Goal: Task Accomplishment & Management: Manage account settings

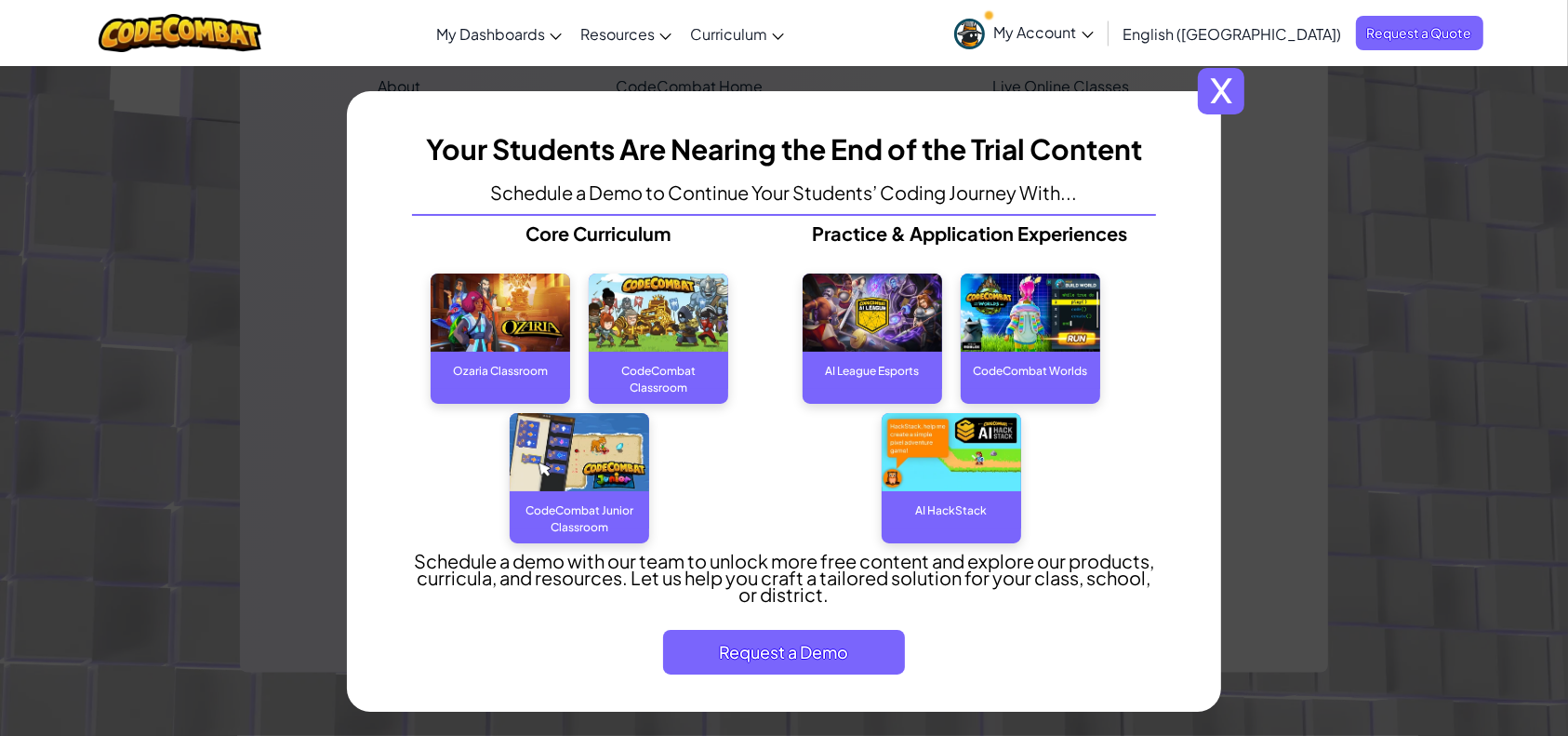
scroll to position [2289, 0]
click at [1220, 88] on span "x" at bounding box center [1220, 90] width 47 height 47
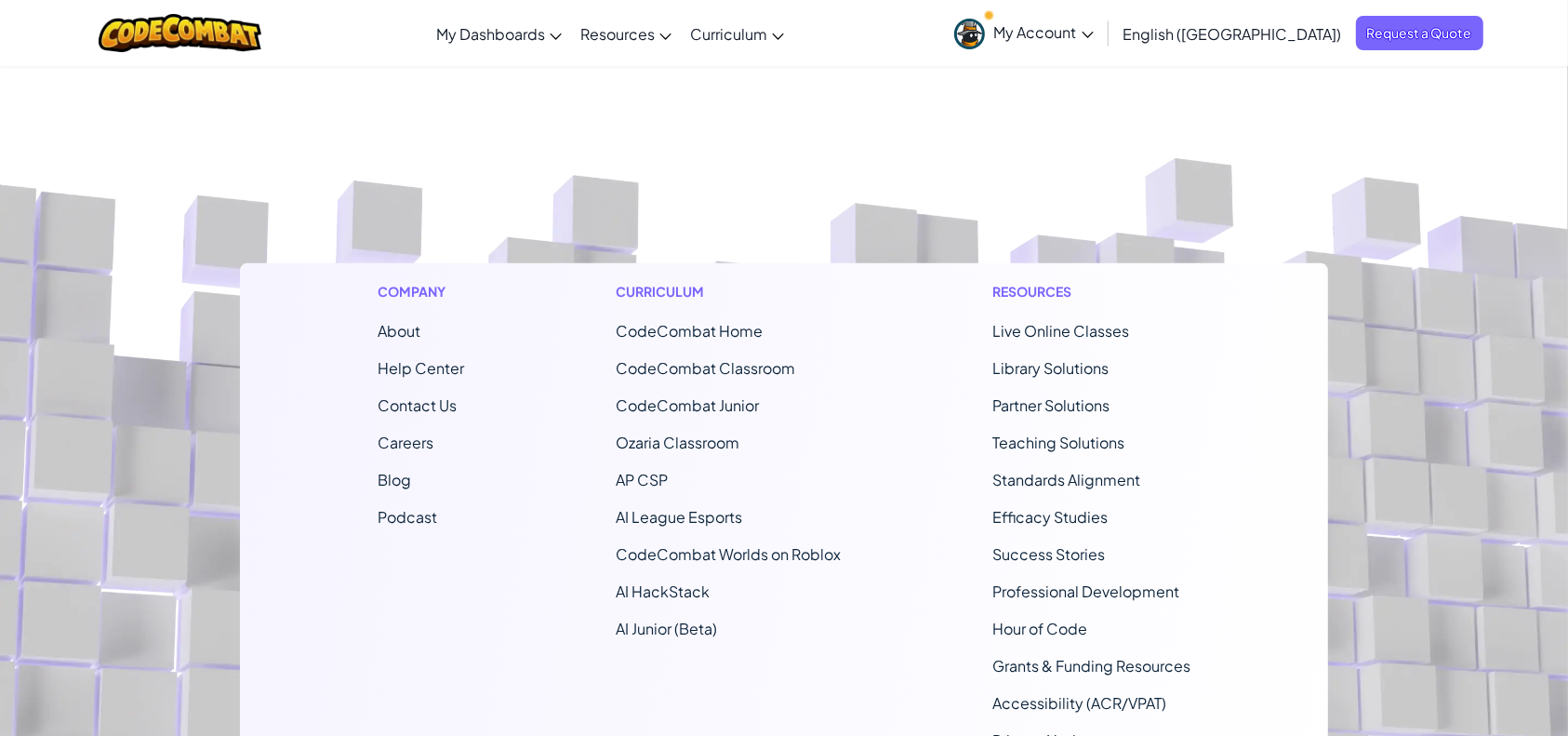
scroll to position [1917, 0]
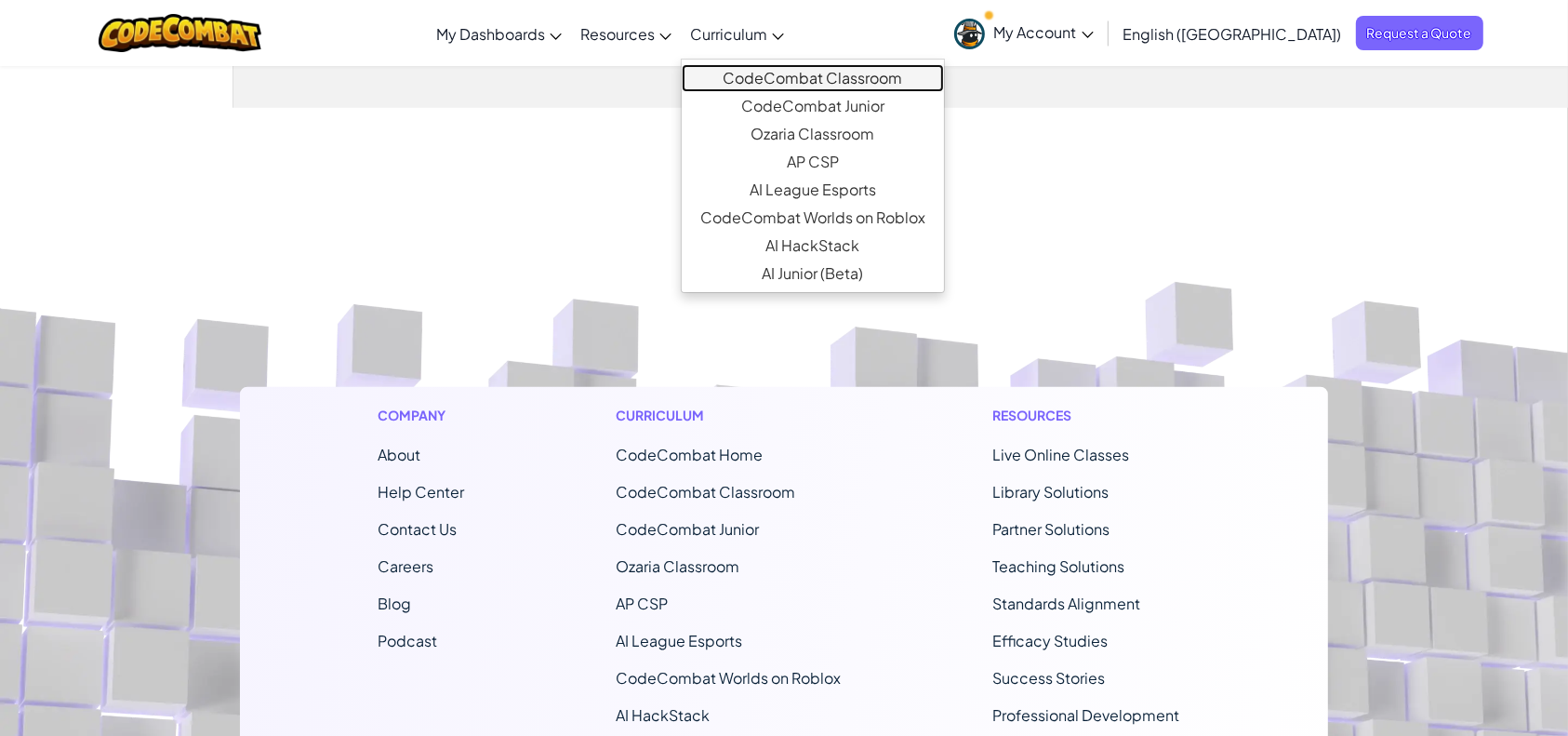
click at [829, 87] on link "CodeCombat Classroom" at bounding box center [813, 78] width 262 height 28
click at [884, 84] on link "CodeCombat Classroom" at bounding box center [813, 78] width 262 height 28
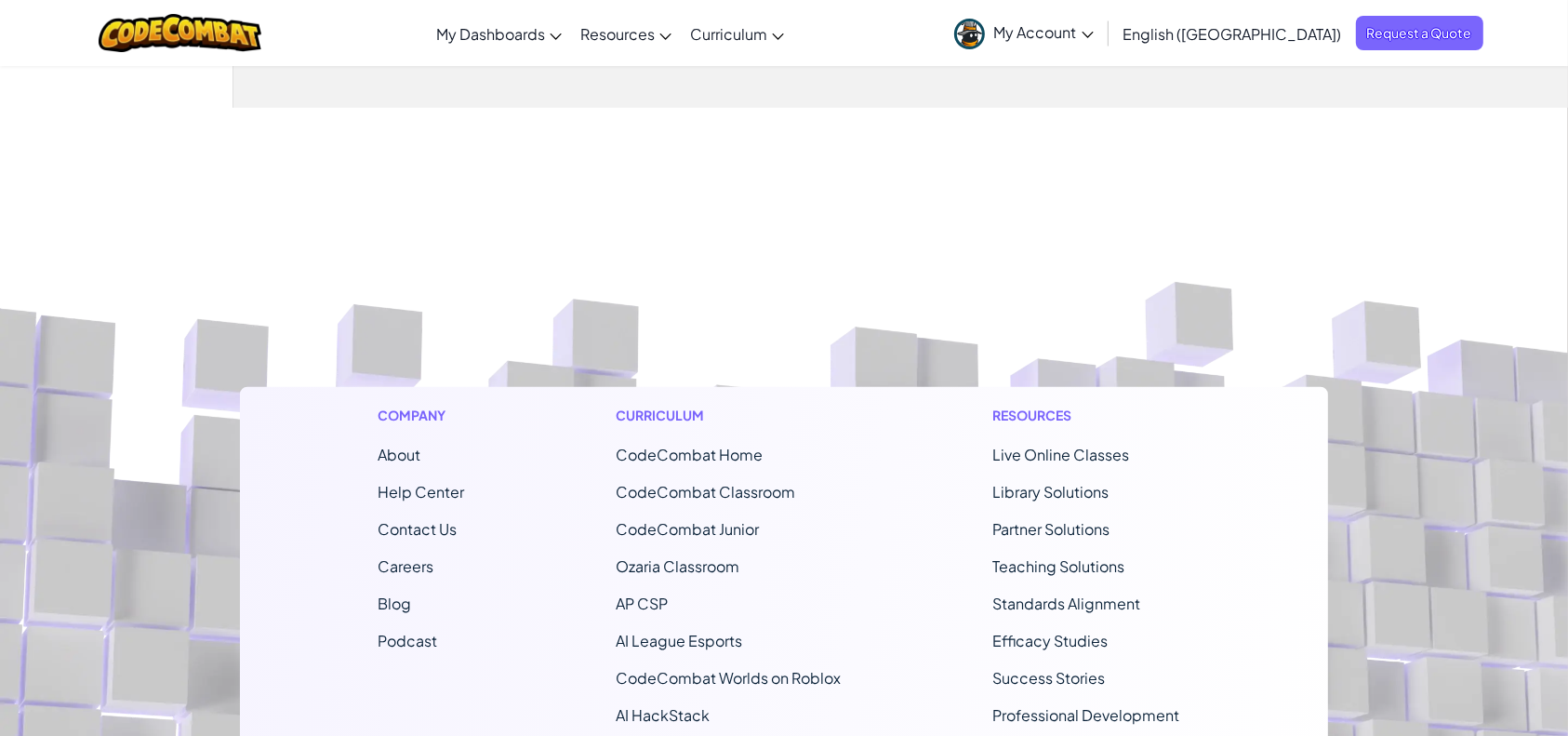
scroll to position [1948, 0]
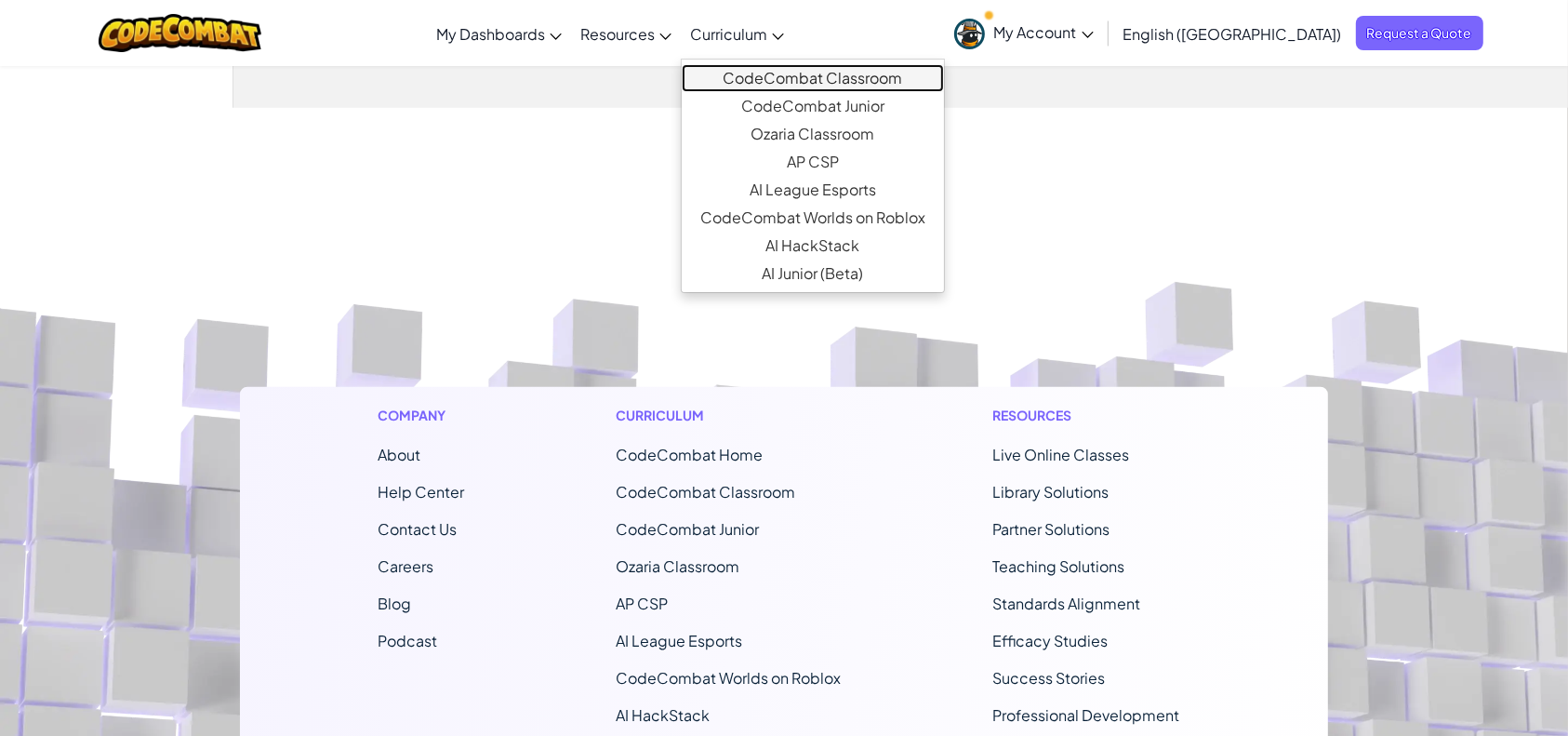
click at [838, 85] on link "CodeCombat Classroom" at bounding box center [813, 78] width 262 height 28
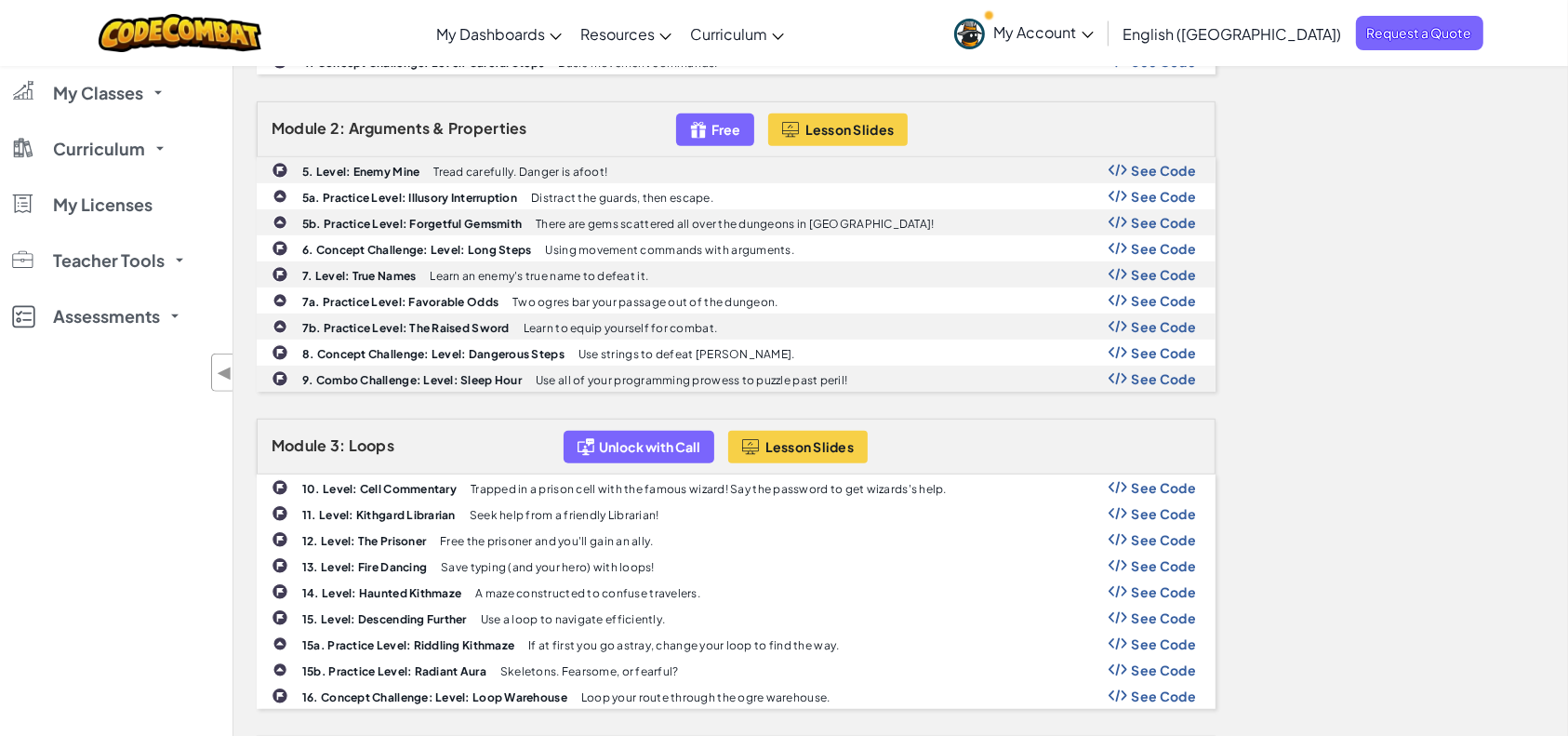
scroll to position [0, 0]
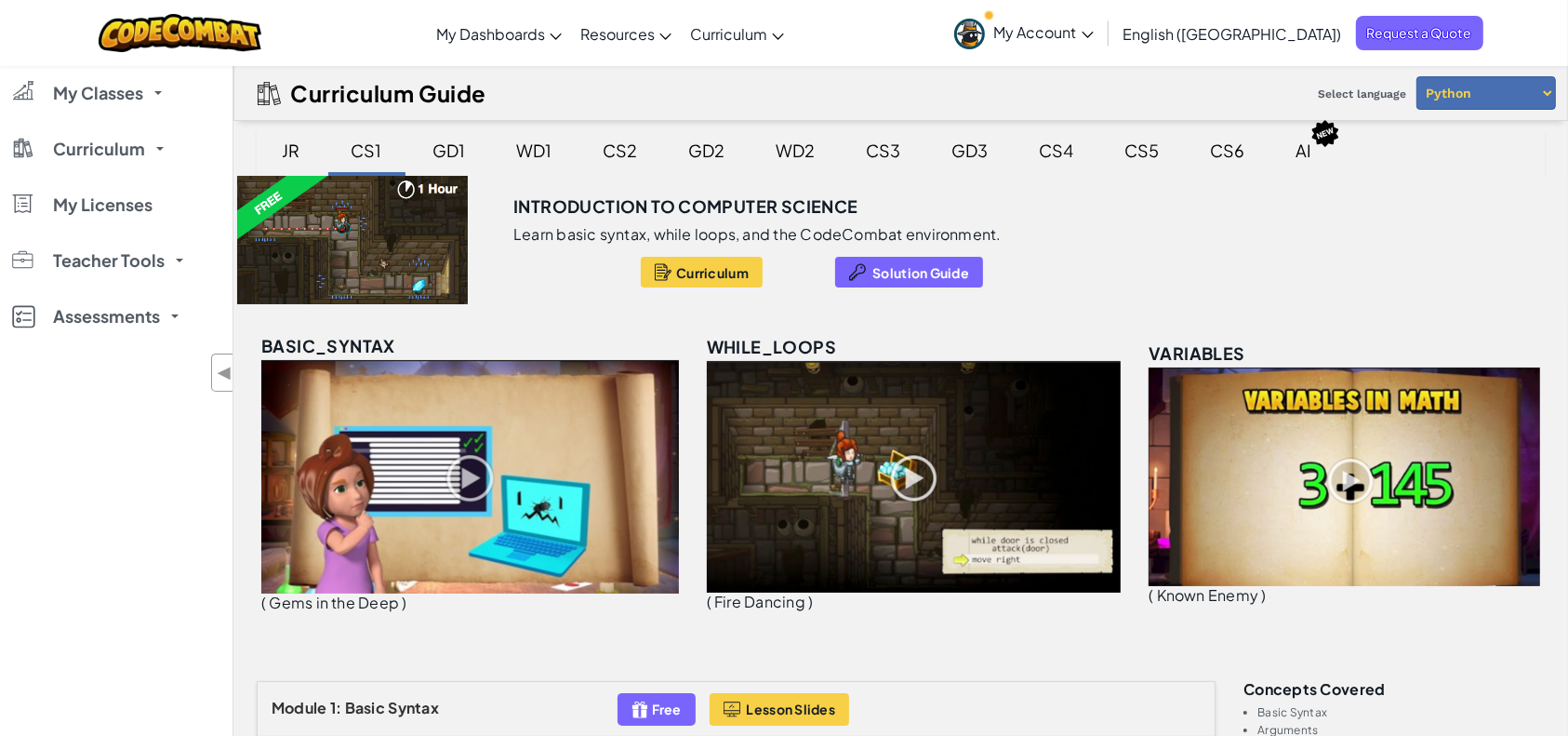
click at [1209, 148] on div "CS6" at bounding box center [1227, 150] width 71 height 44
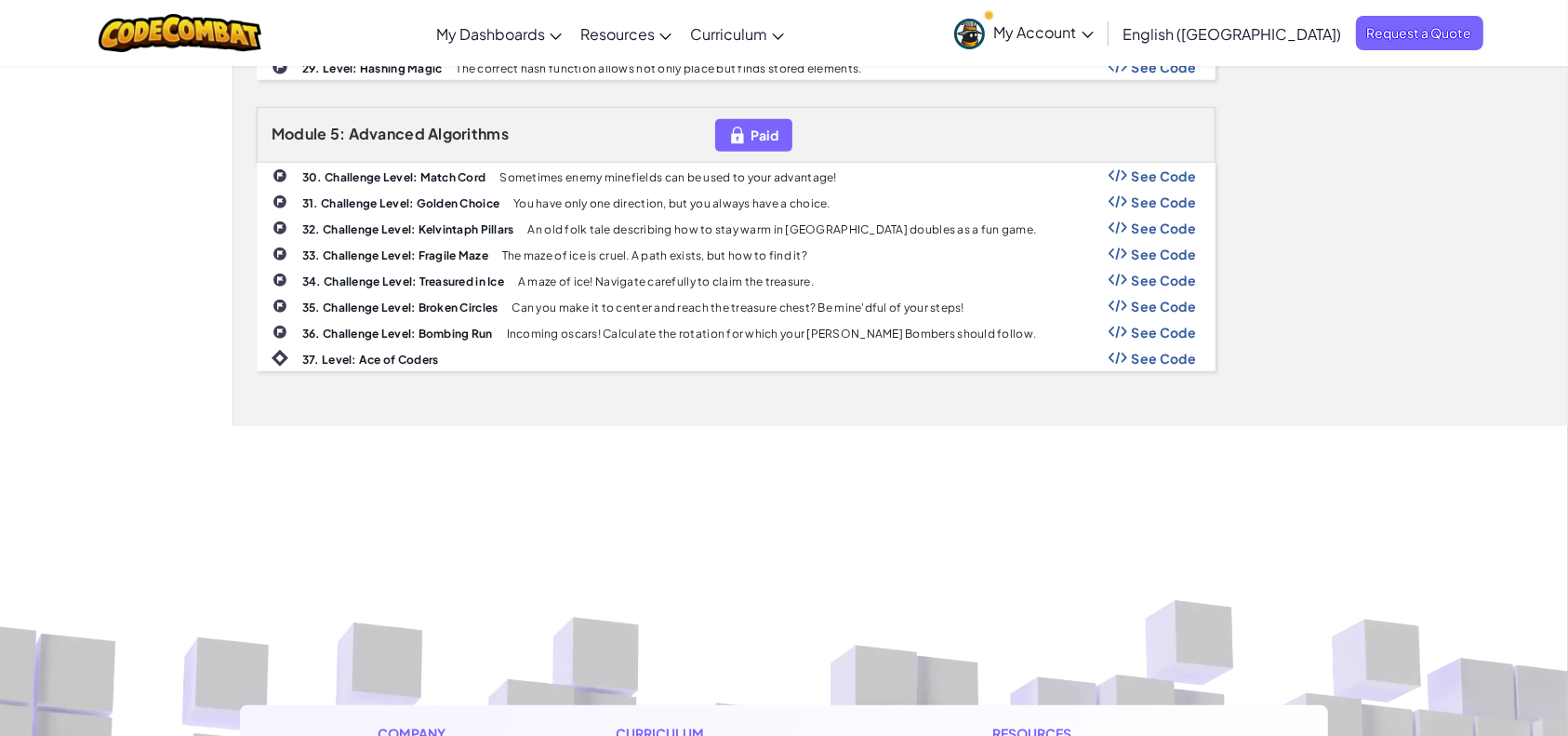
scroll to position [1240, 0]
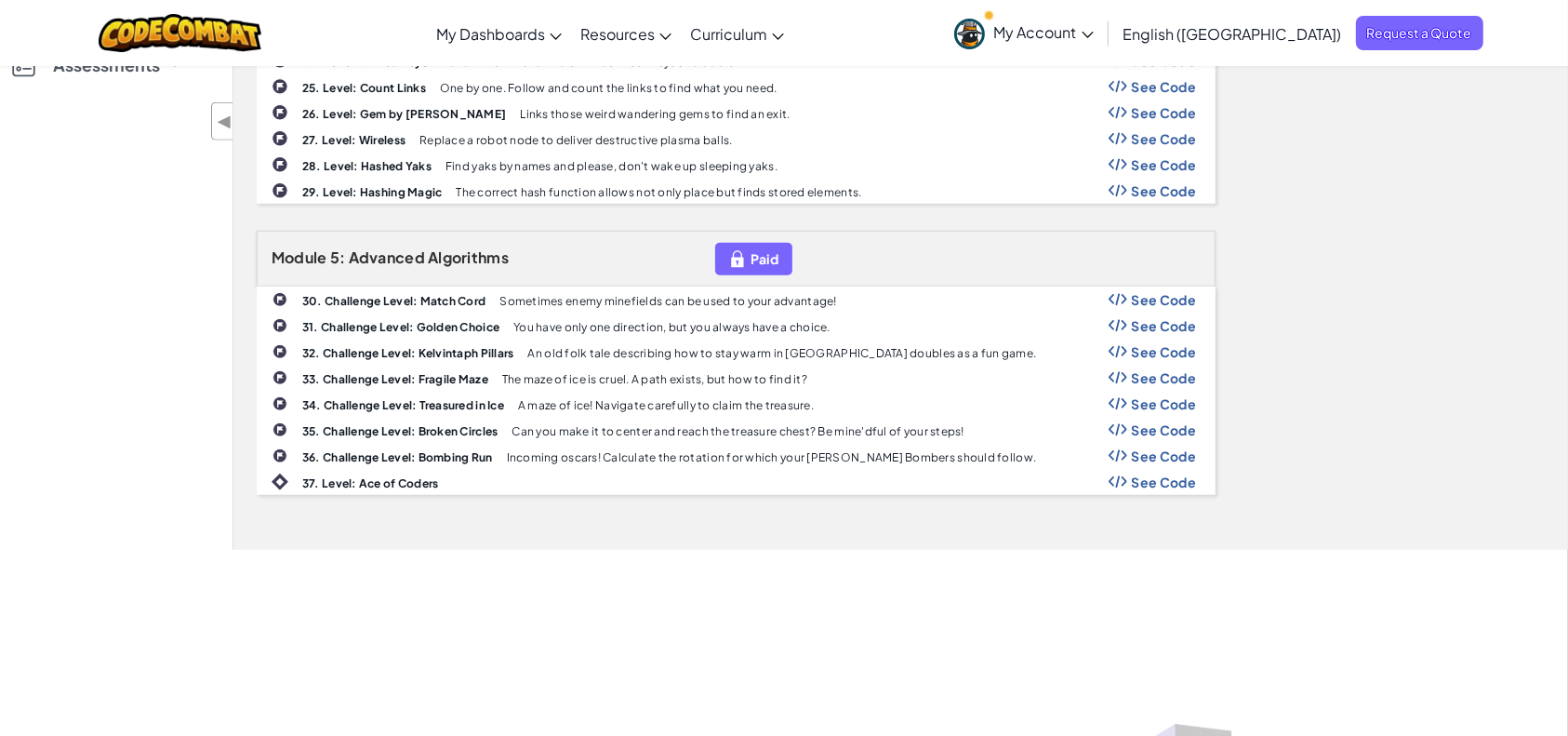
click at [1157, 319] on span "See Code" at bounding box center [1164, 326] width 65 height 15
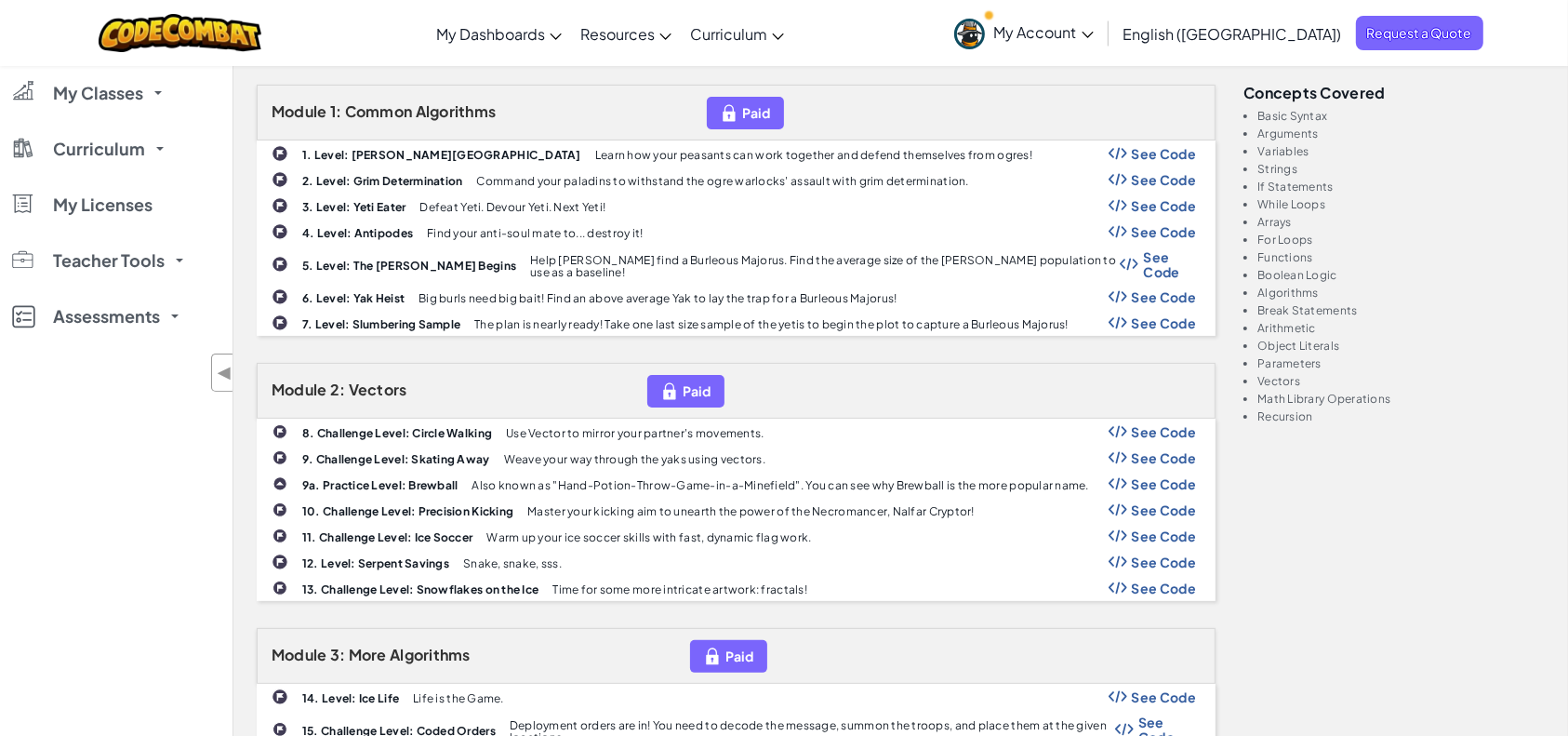
scroll to position [0, 0]
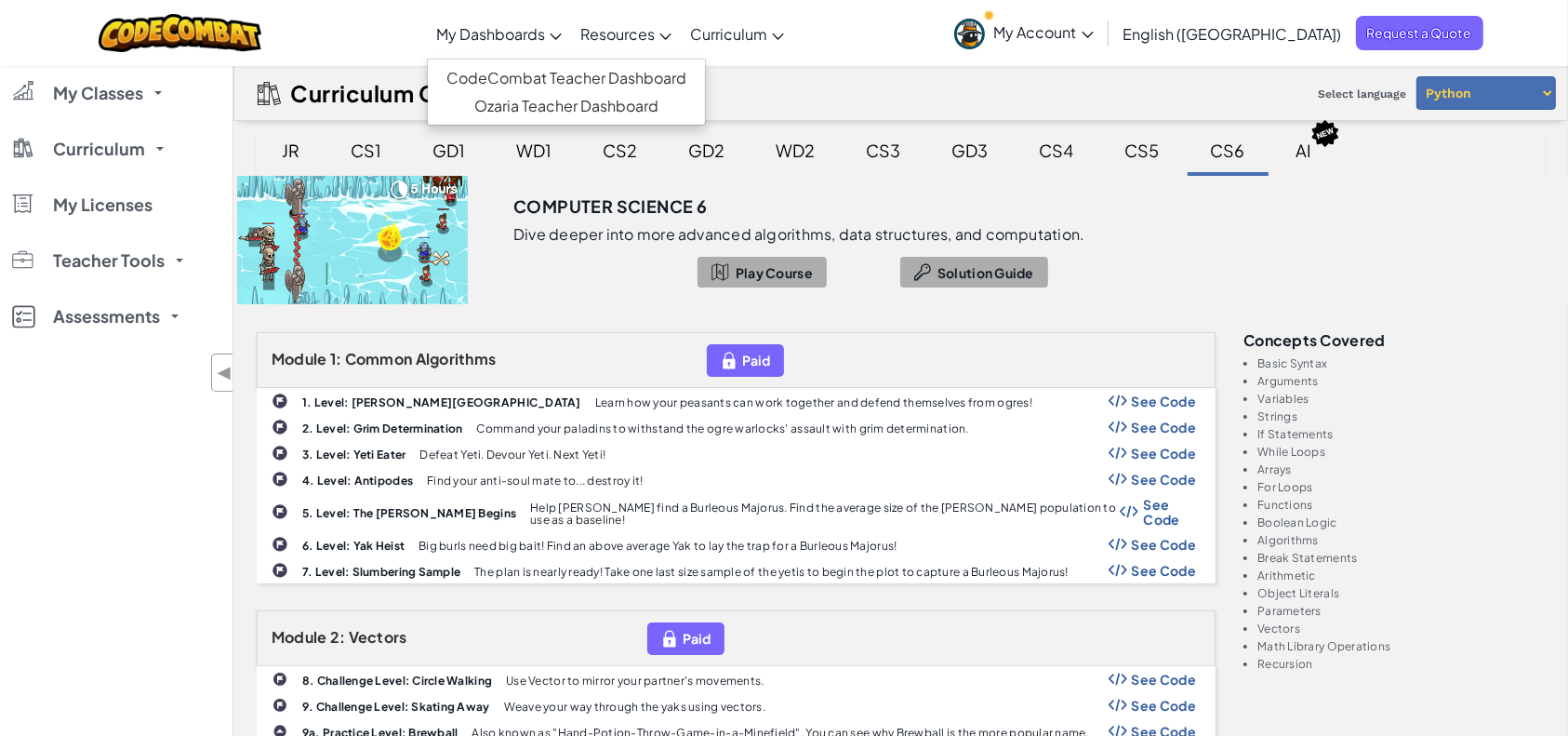
click at [540, 22] on link "My Dashboards" at bounding box center [499, 33] width 144 height 50
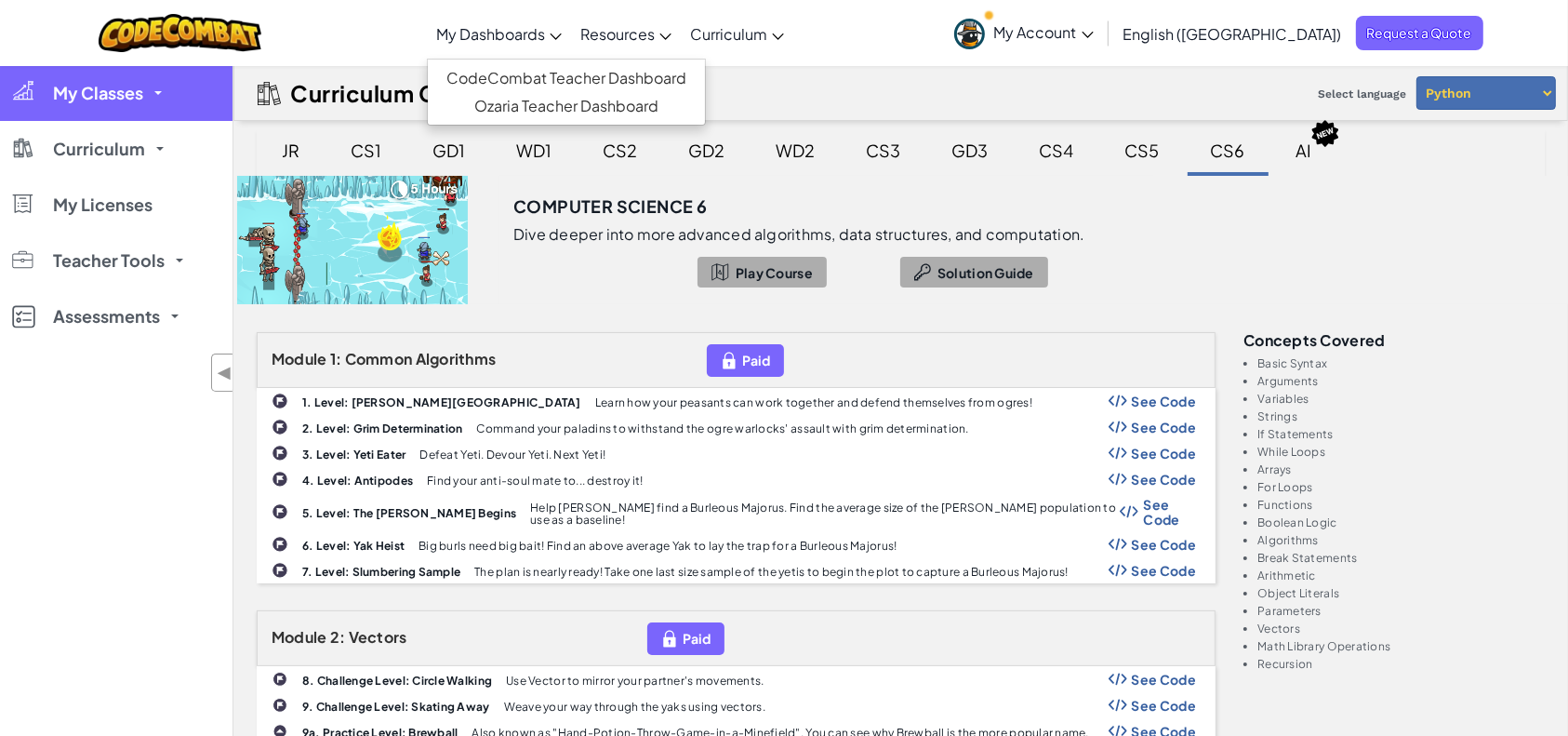
click at [126, 94] on span "My Classes" at bounding box center [98, 93] width 90 height 17
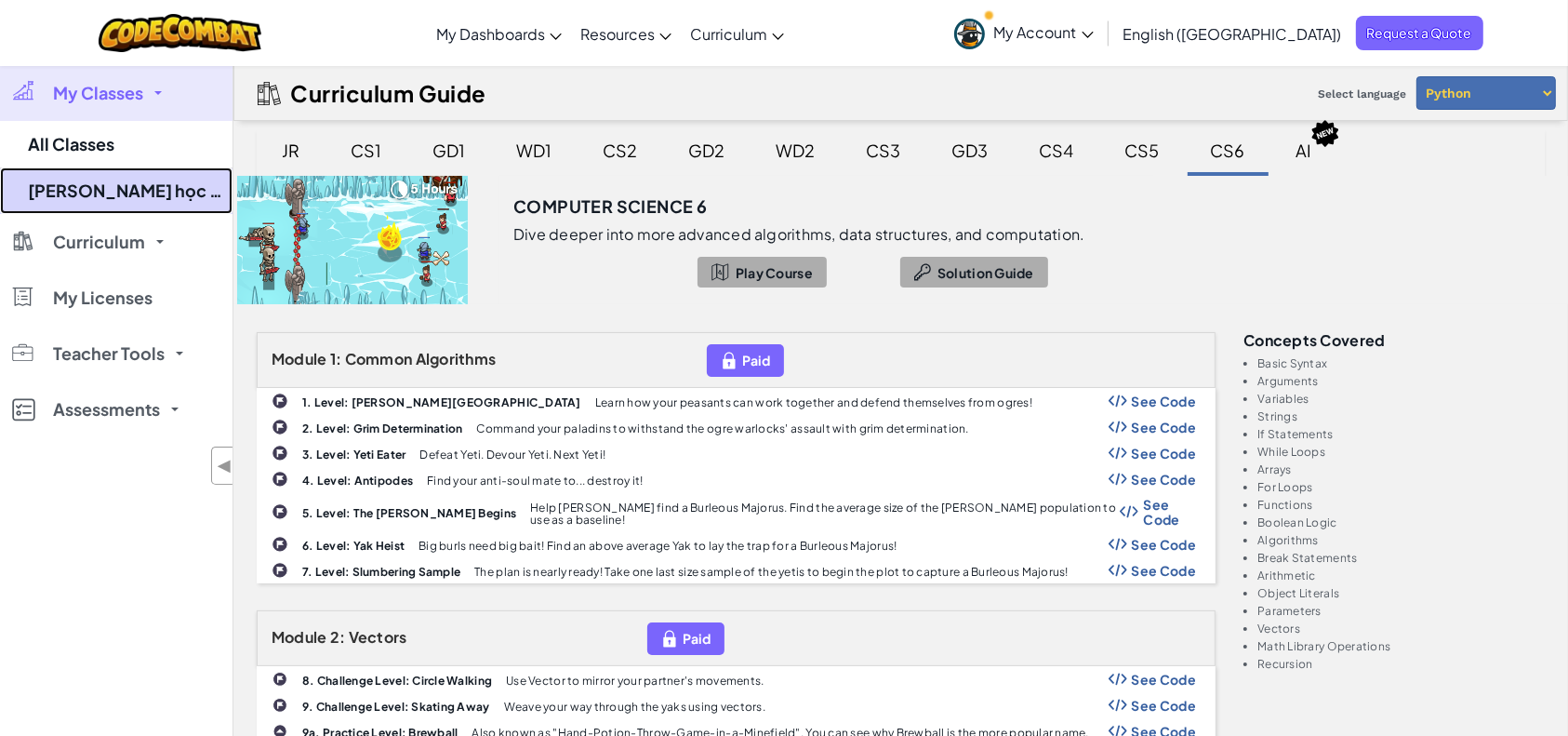
click at [67, 188] on link "[PERSON_NAME] học máy tính _TienTV" at bounding box center [116, 190] width 233 height 47
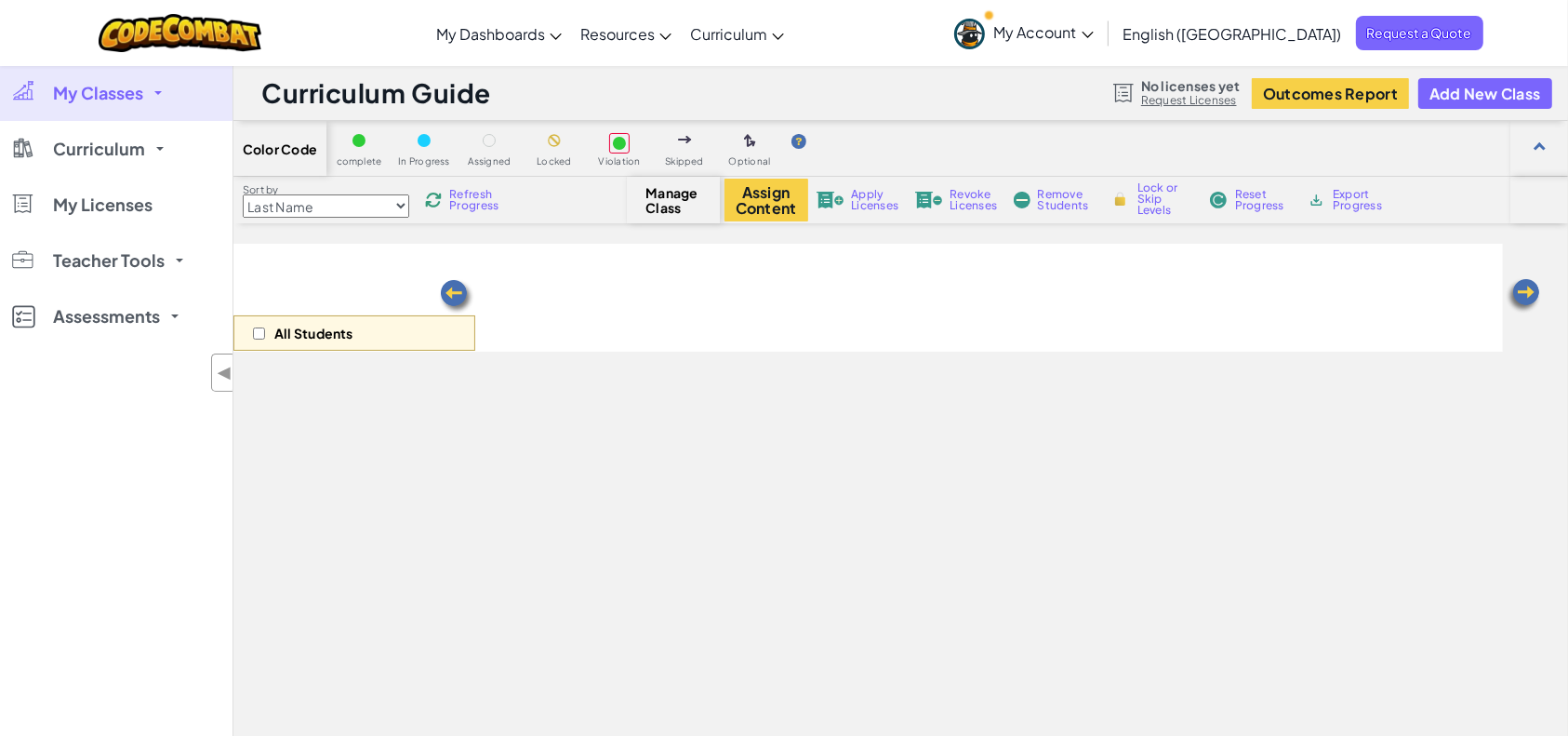
select select "560f1a9f22961295f9427742"
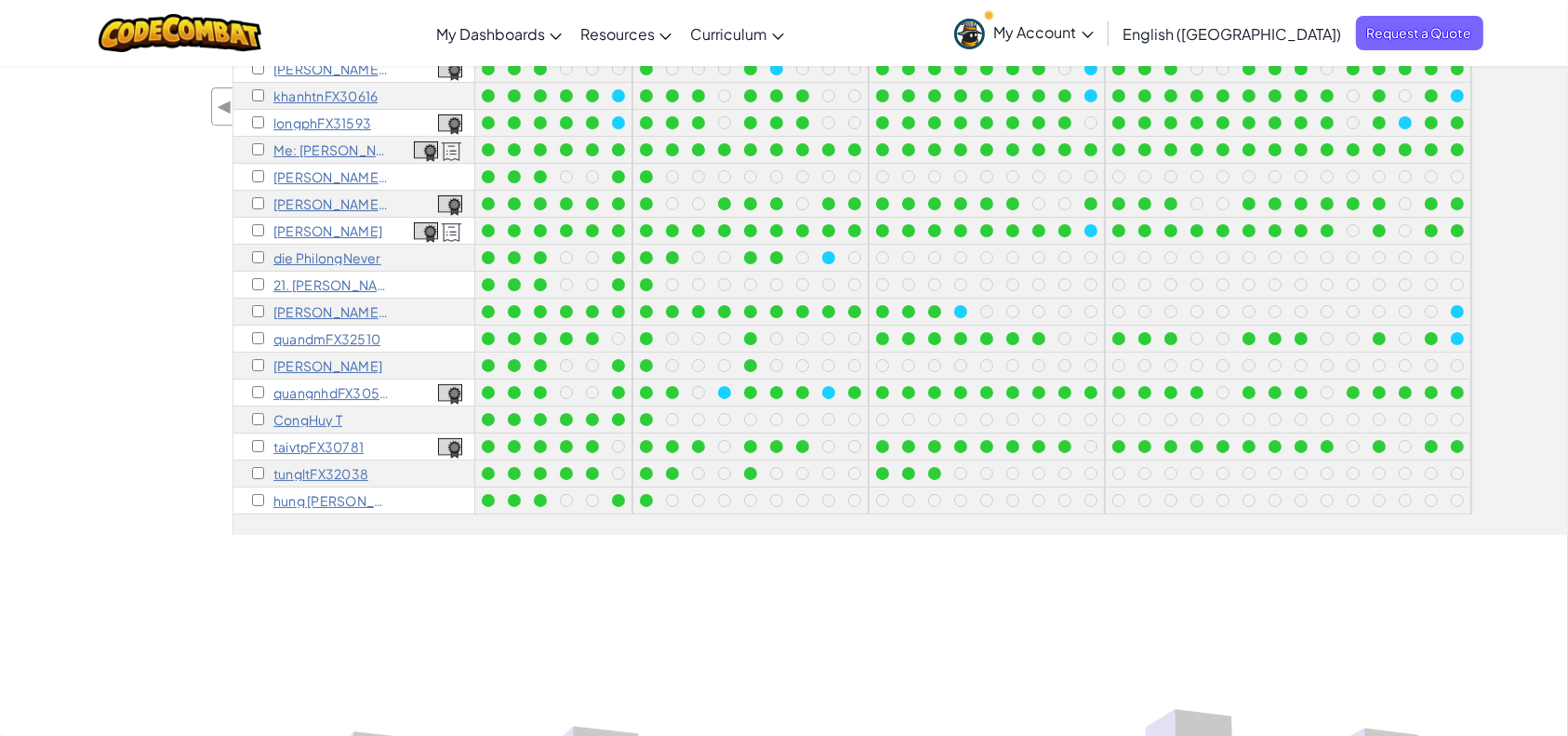
scroll to position [124, 0]
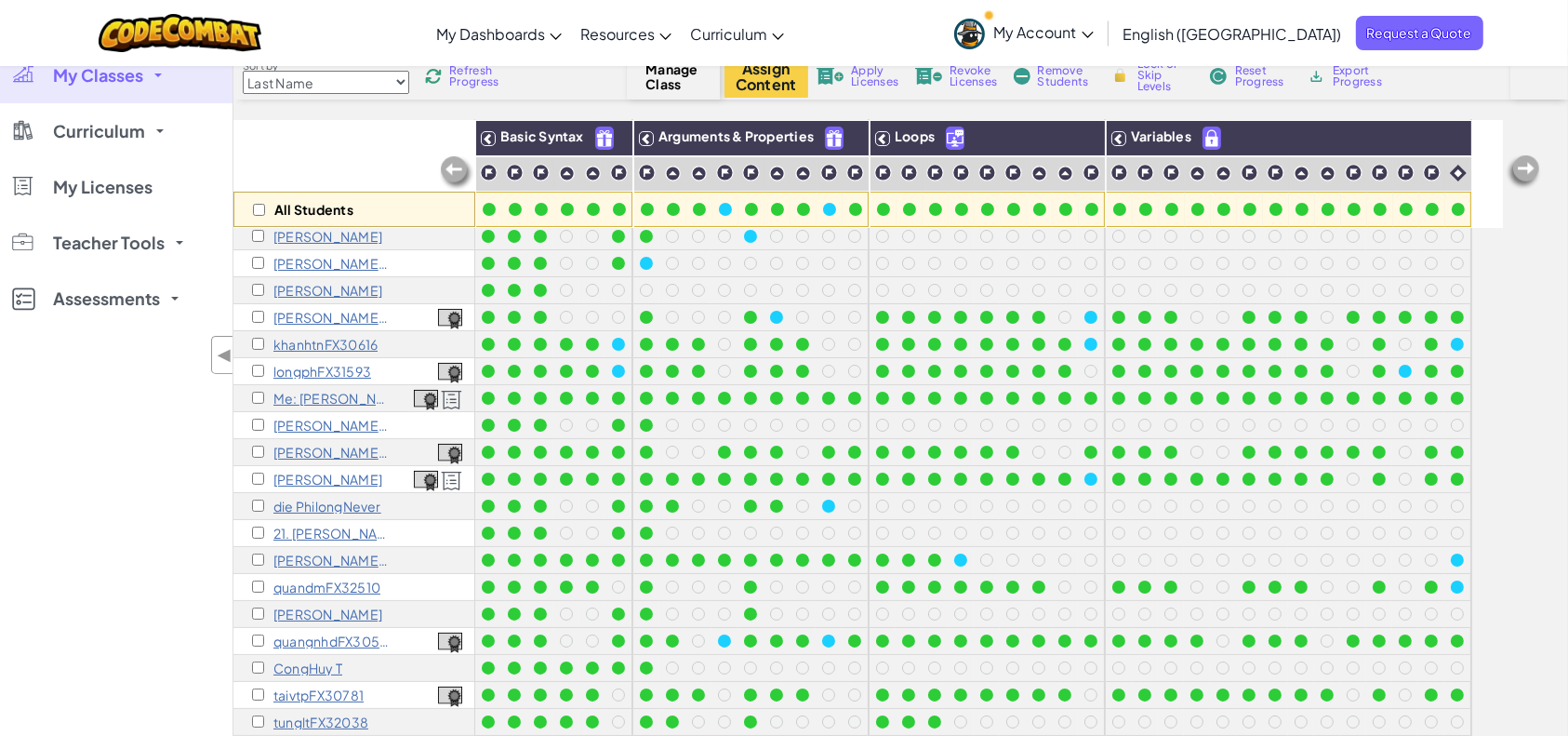
click at [452, 390] on img at bounding box center [451, 400] width 22 height 21
click at [304, 391] on p "Me: [PERSON_NAME]" at bounding box center [332, 398] width 116 height 15
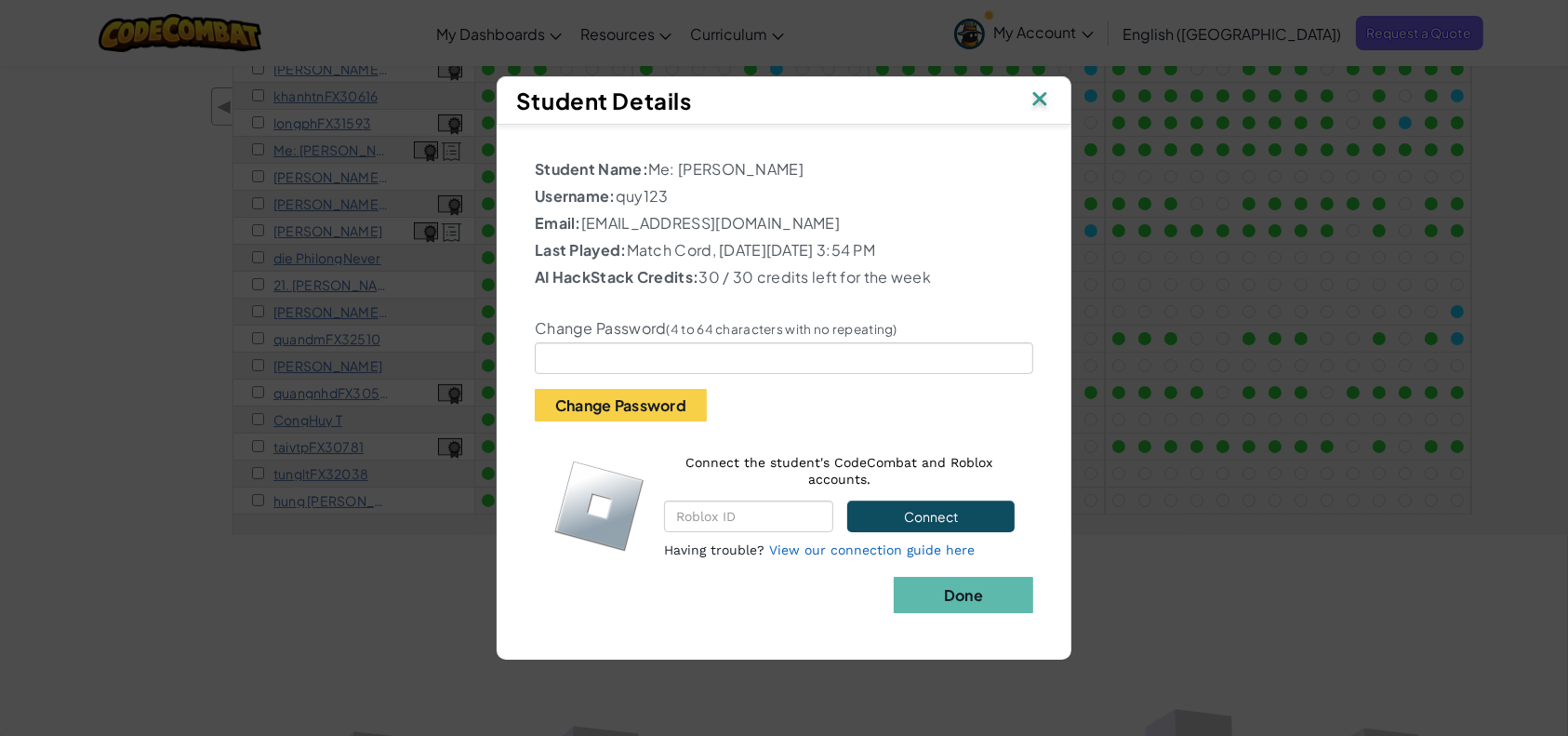
scroll to position [0, 0]
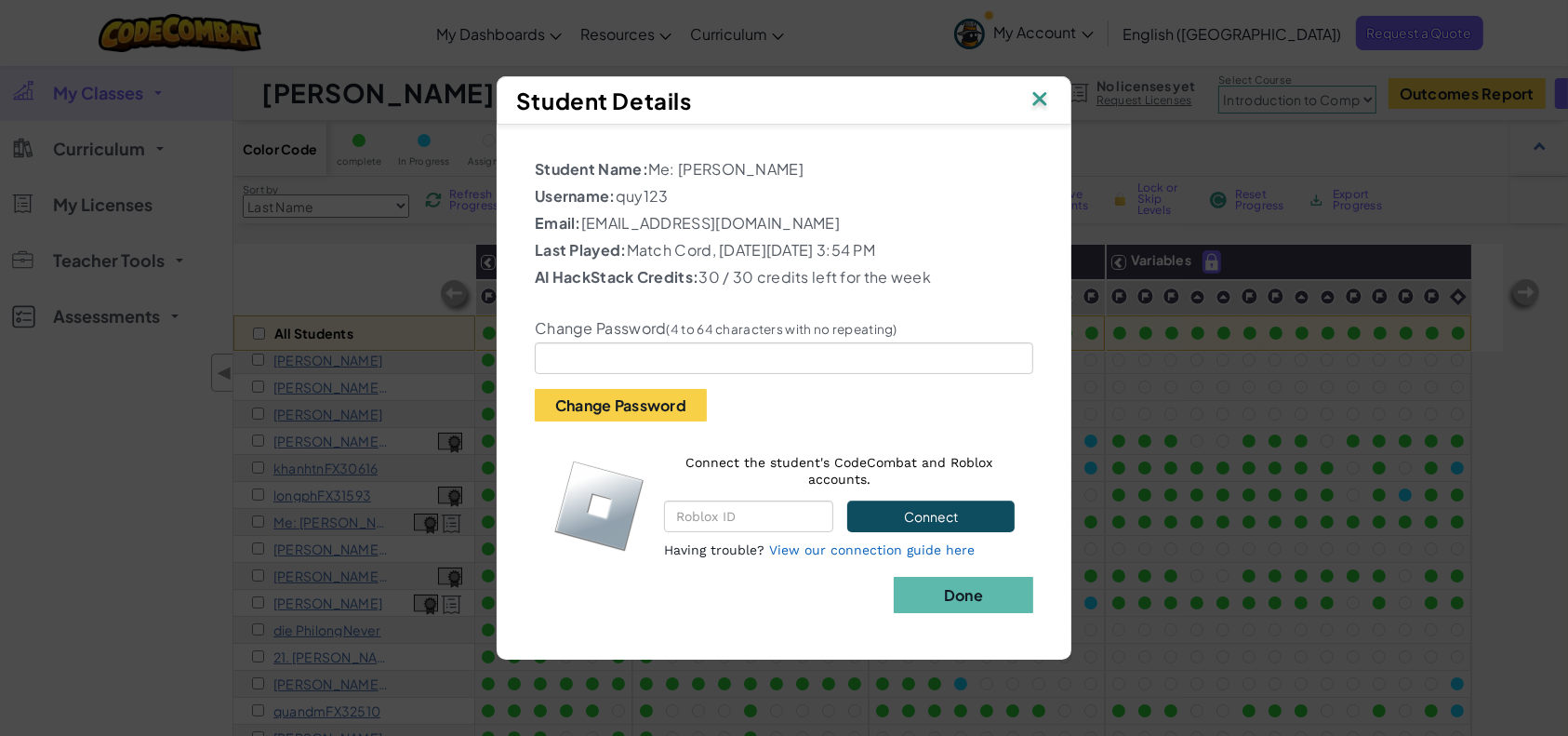
click at [1033, 104] on img at bounding box center [1039, 100] width 24 height 28
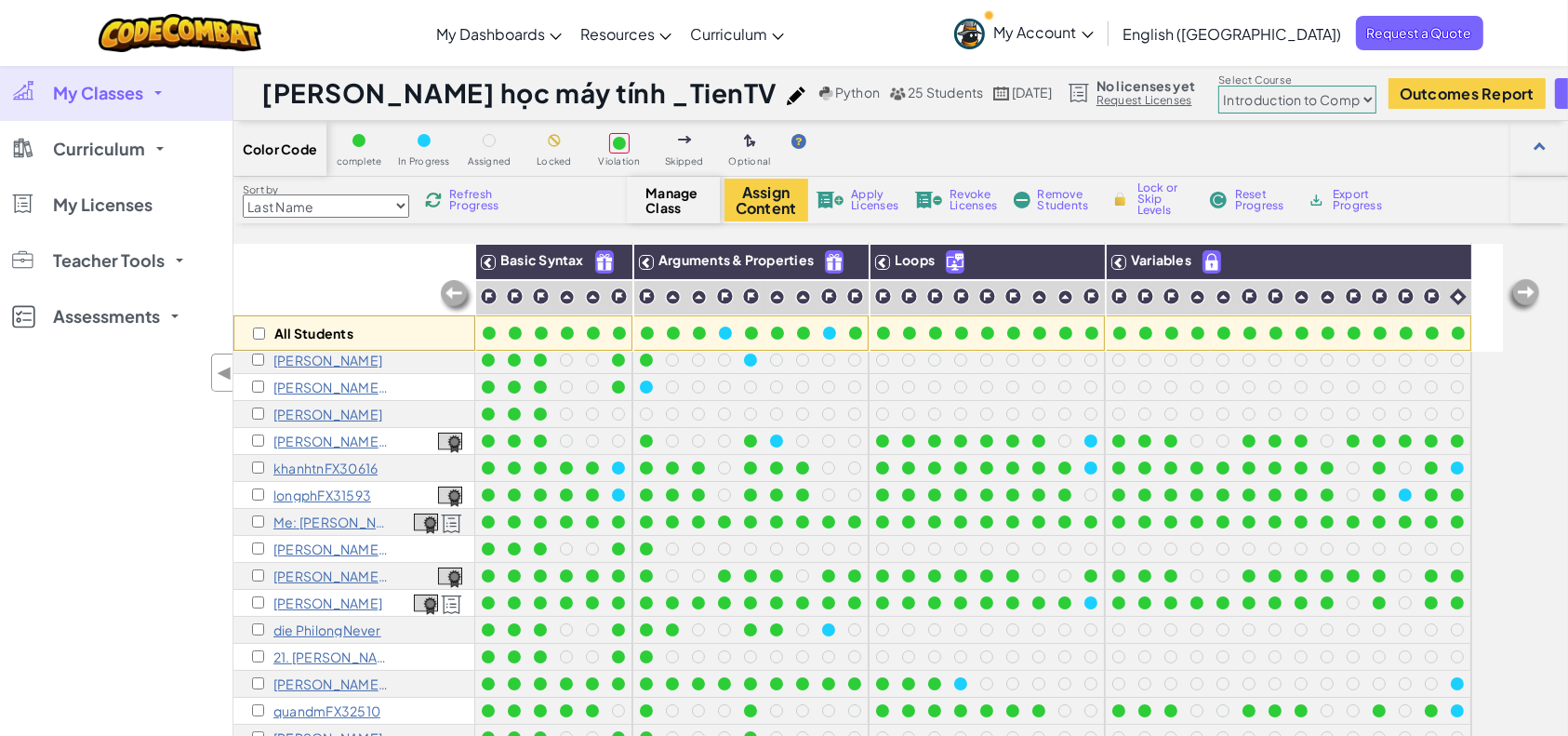
scroll to position [247, 0]
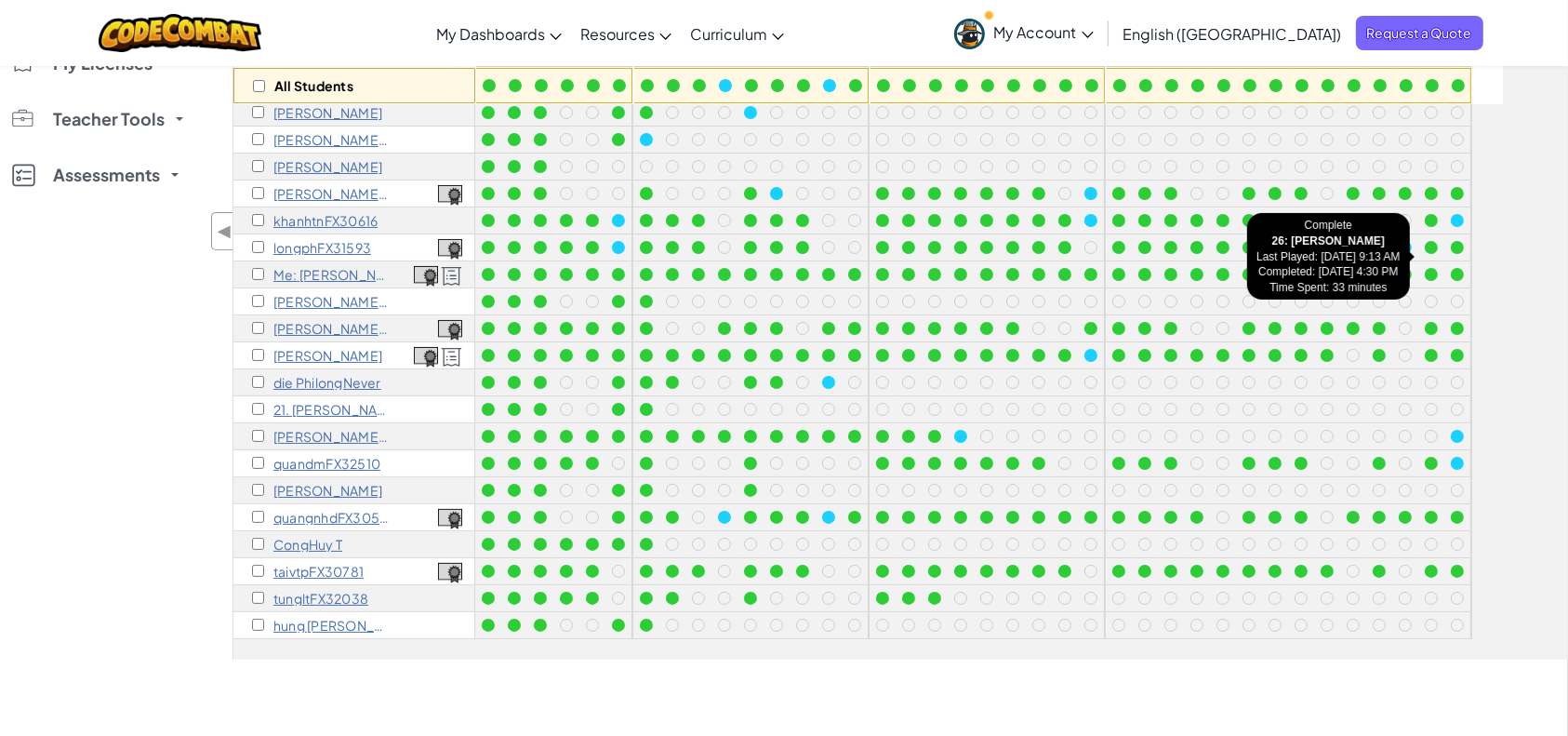
click at [1450, 268] on div at bounding box center [1457, 275] width 13 height 13
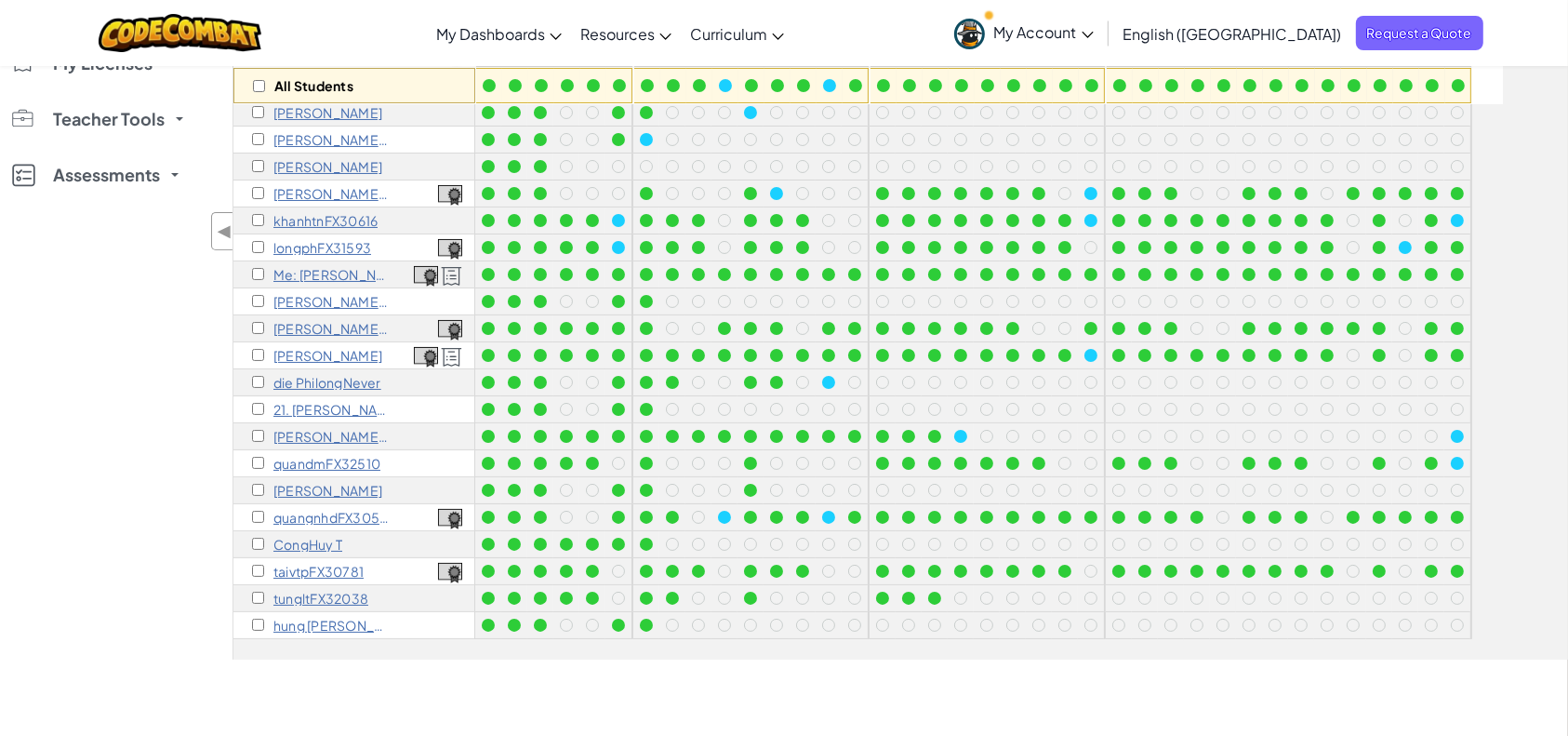
click at [1458, 268] on div at bounding box center [1457, 275] width 13 height 13
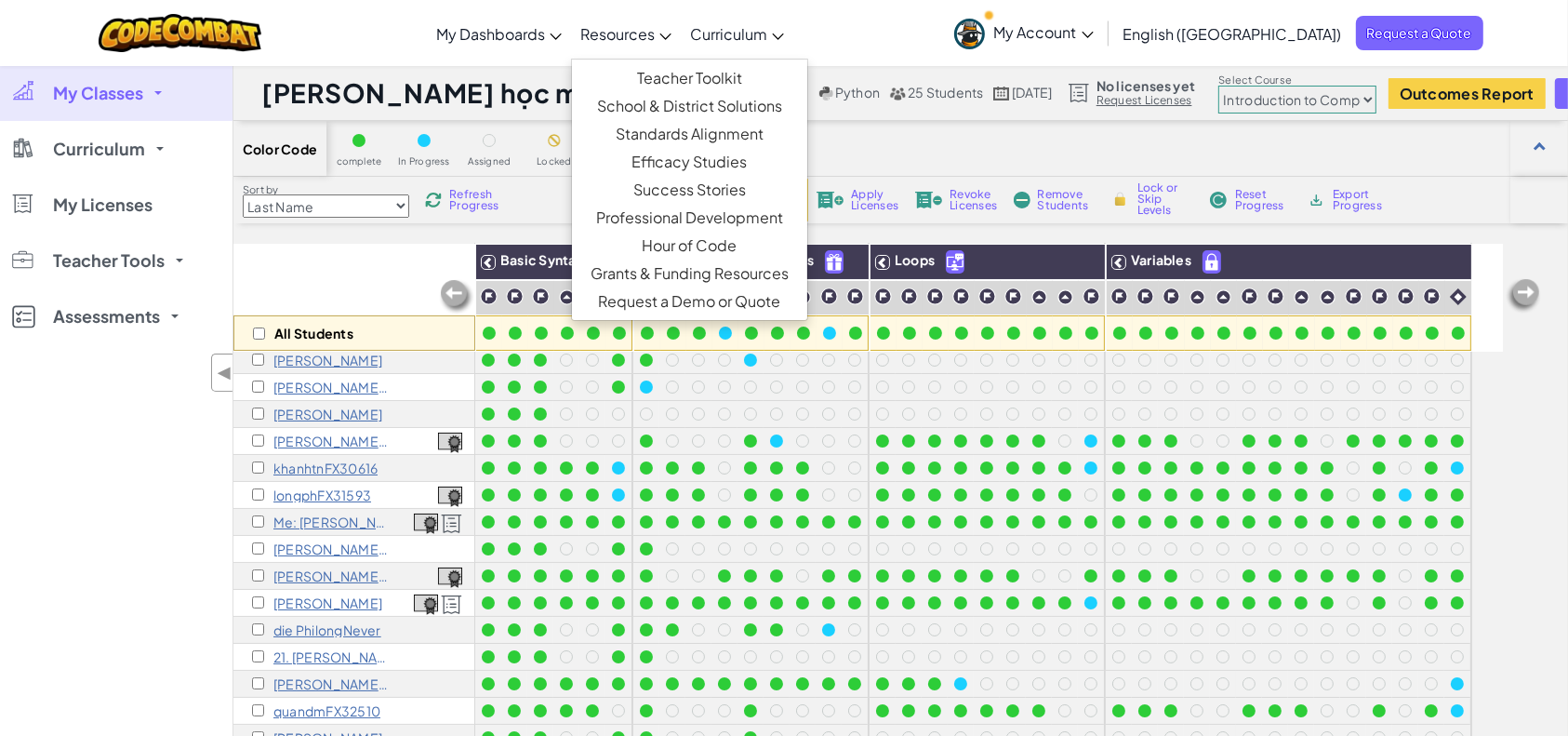
scroll to position [0, 0]
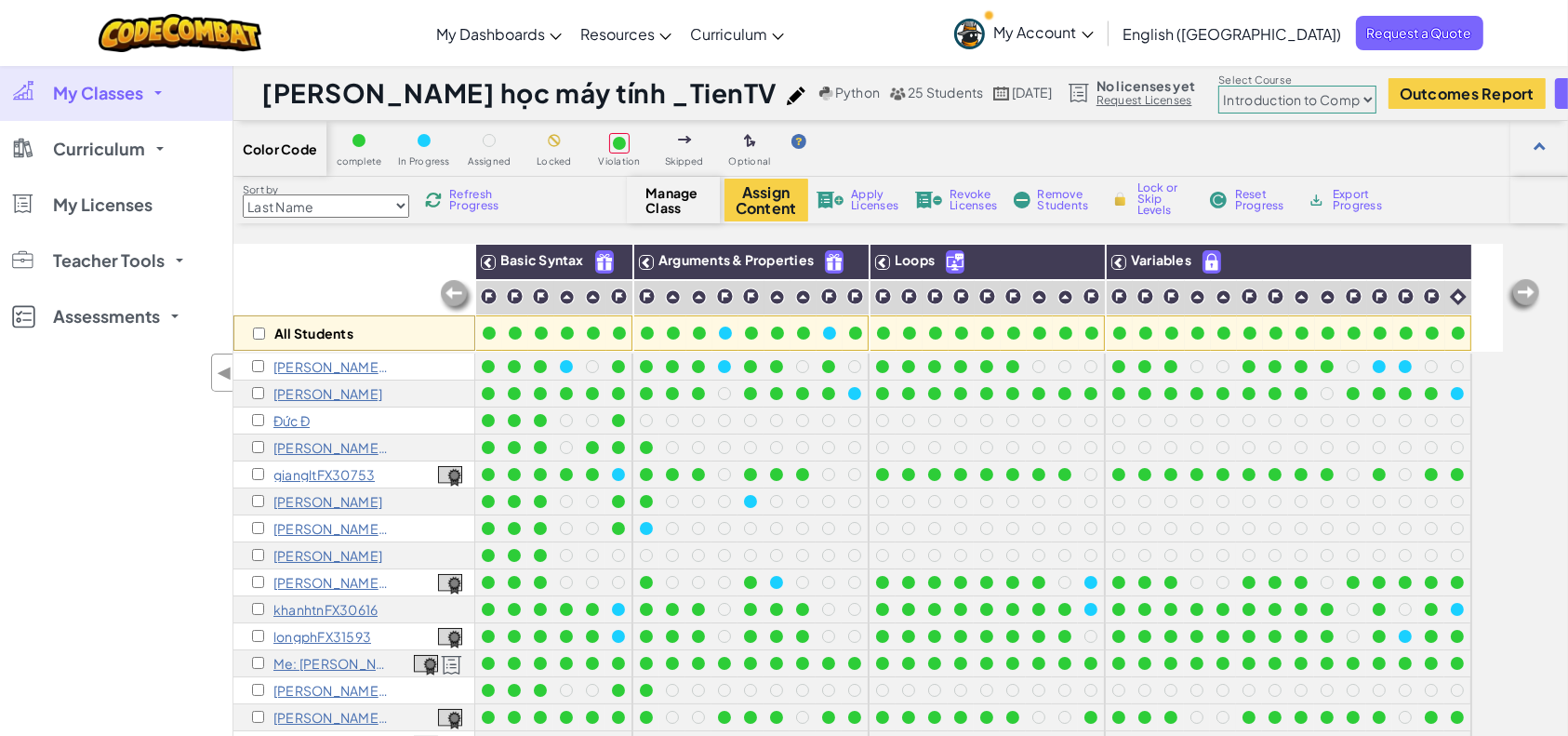
click at [1094, 26] on span "My Account" at bounding box center [1043, 31] width 100 height 20
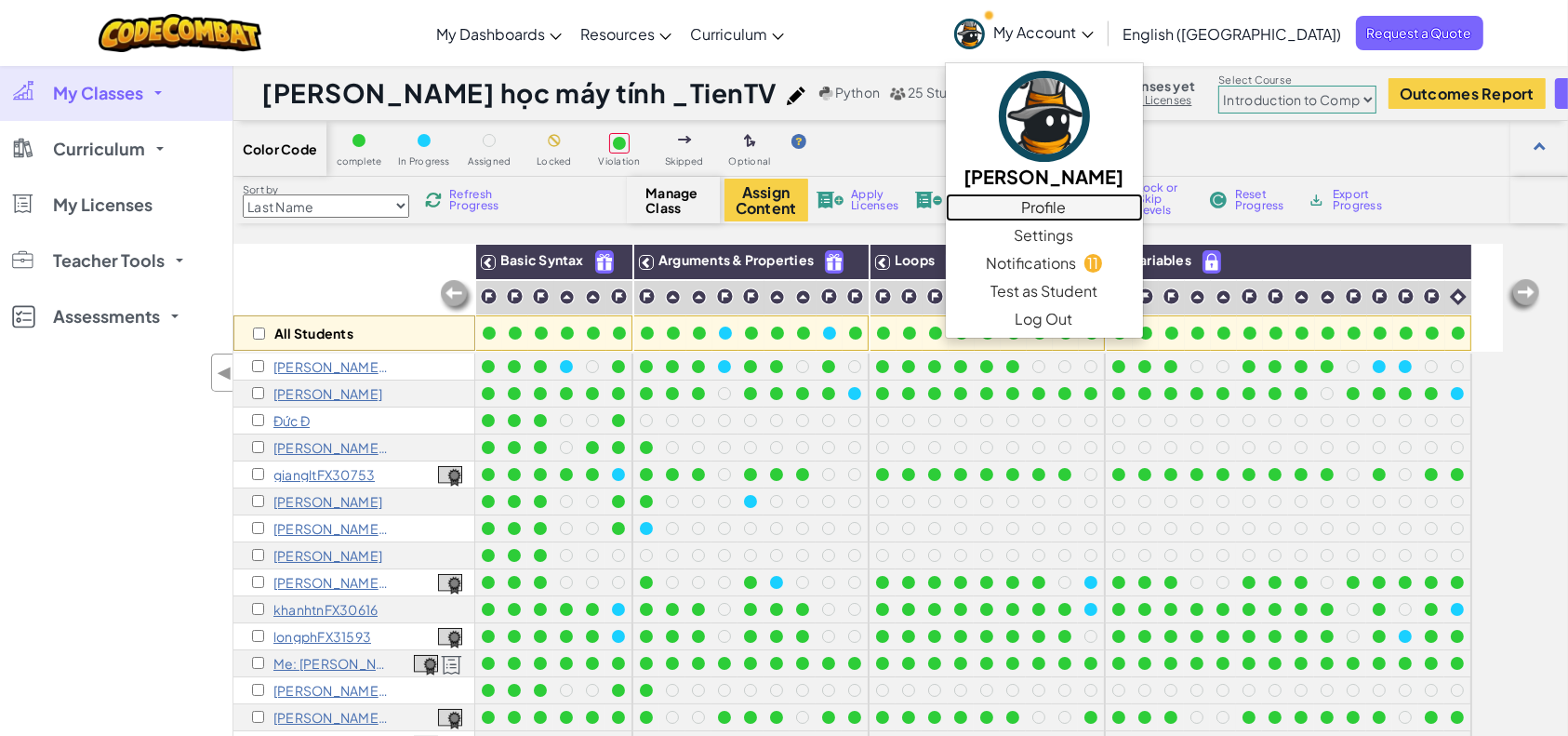
click at [1141, 208] on link "Profile" at bounding box center [1043, 207] width 197 height 28
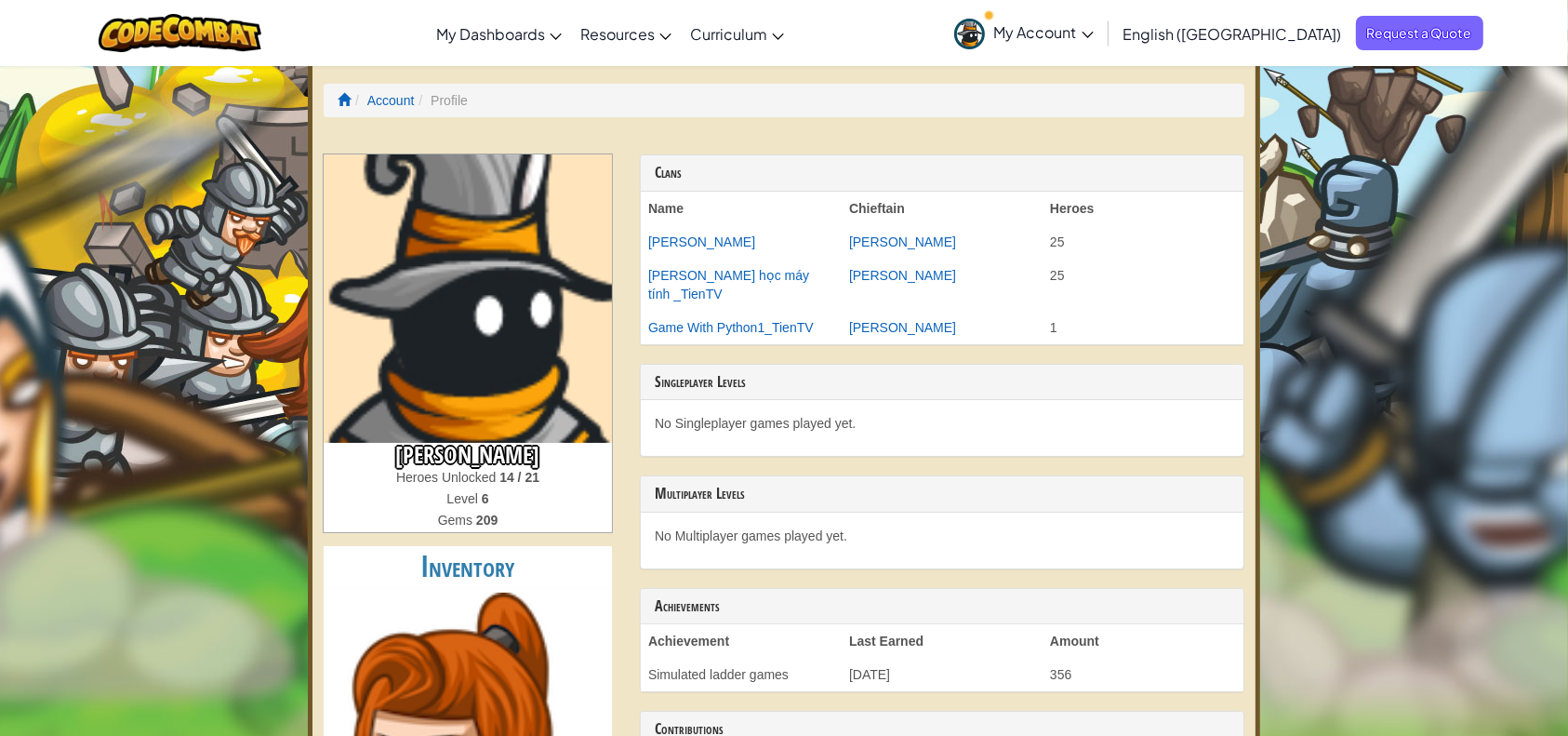
click at [1094, 28] on span "My Account" at bounding box center [1043, 31] width 100 height 20
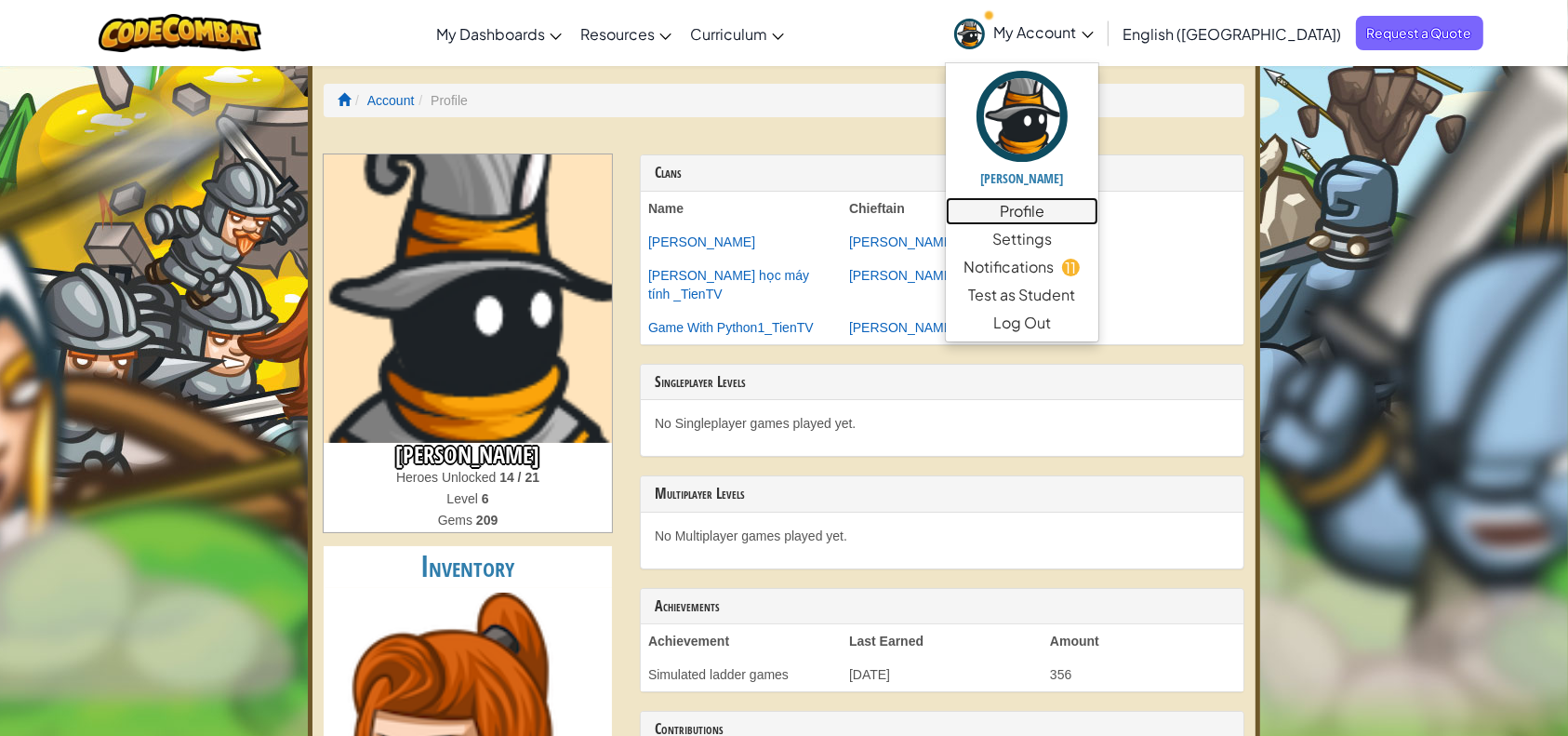
click at [1098, 224] on link "Profile" at bounding box center [1022, 210] width 152 height 28
click at [1098, 207] on link "Profile" at bounding box center [1022, 210] width 152 height 28
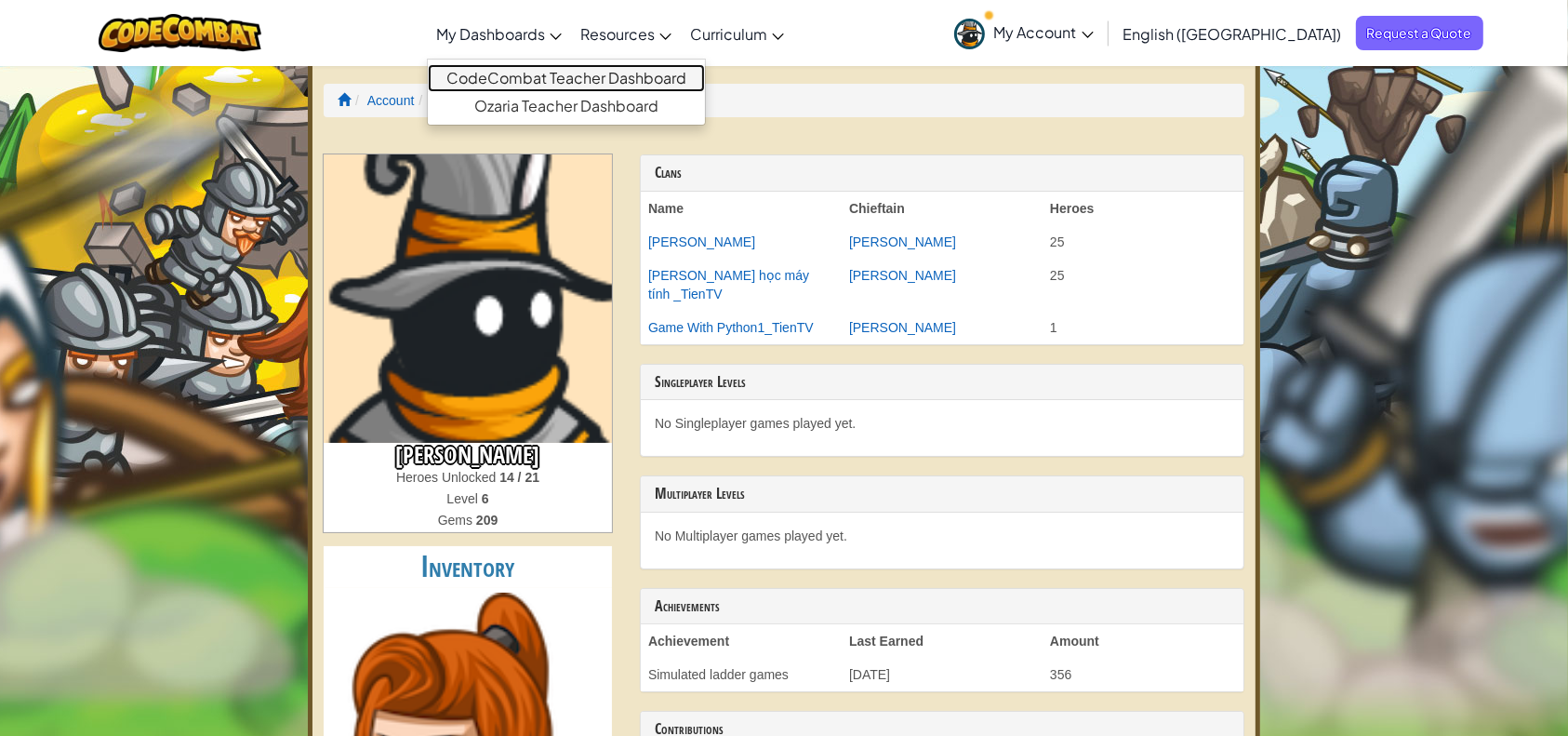
click at [582, 67] on link "CodeCombat Teacher Dashboard" at bounding box center [566, 78] width 277 height 28
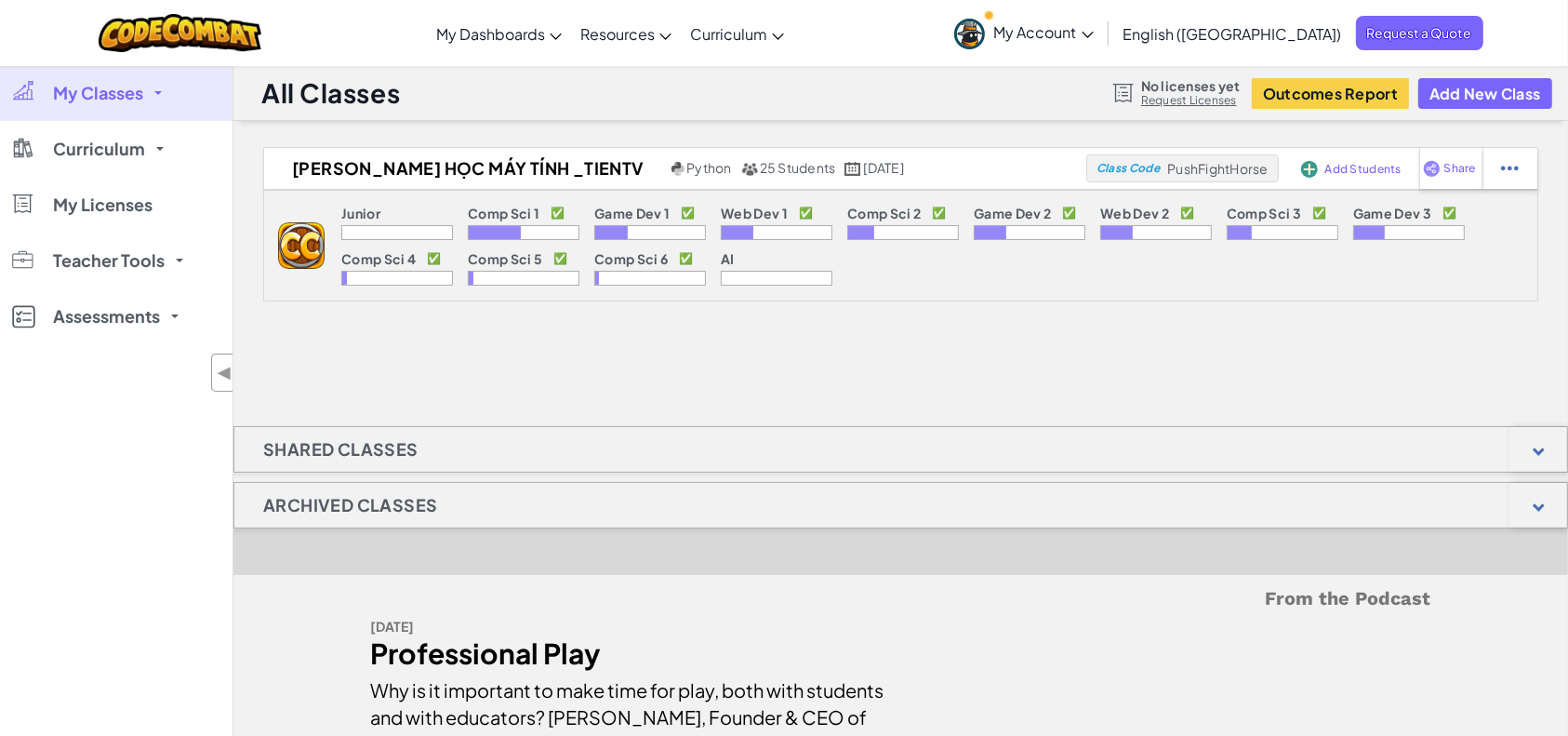
click at [607, 273] on div at bounding box center [649, 279] width 111 height 15
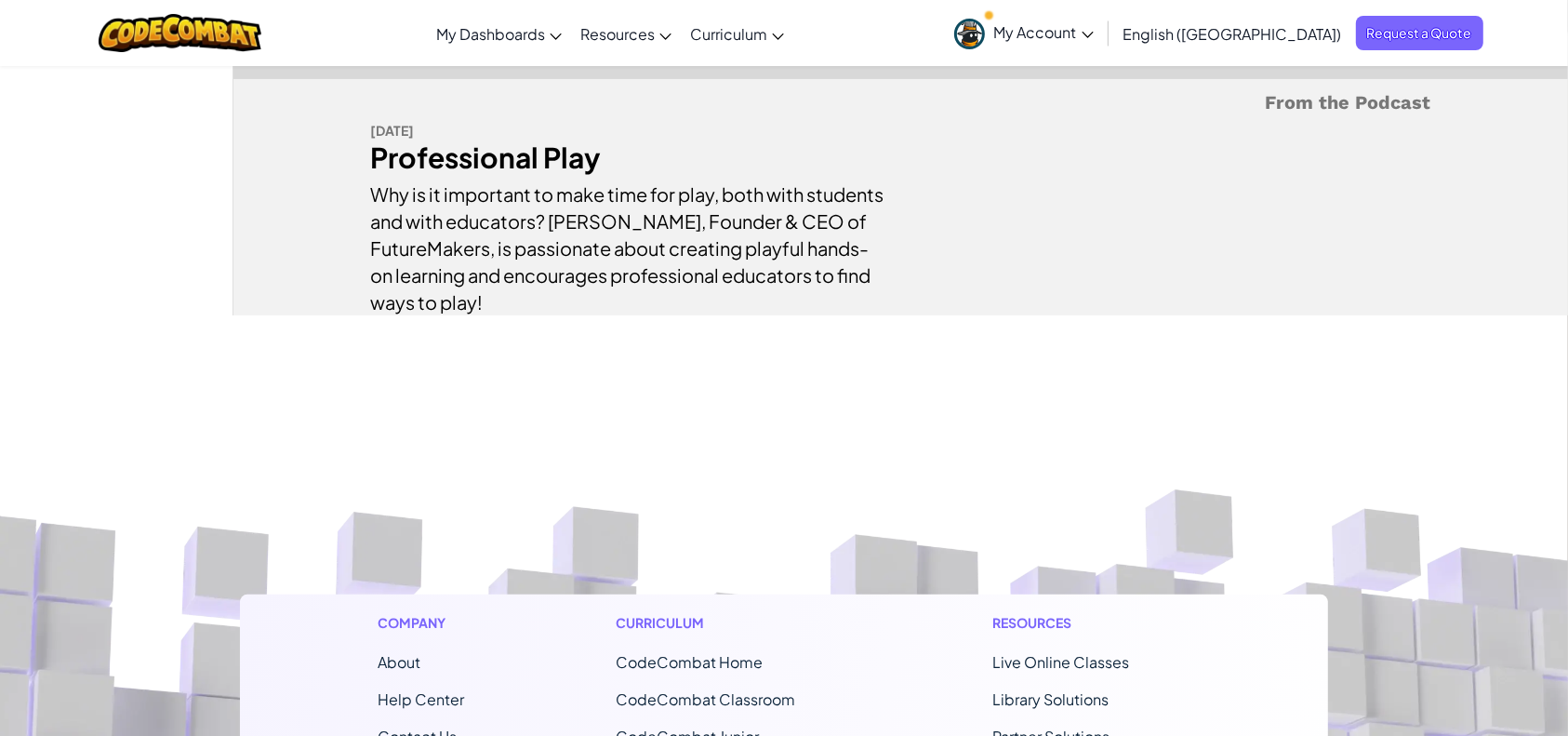
scroll to position [124, 0]
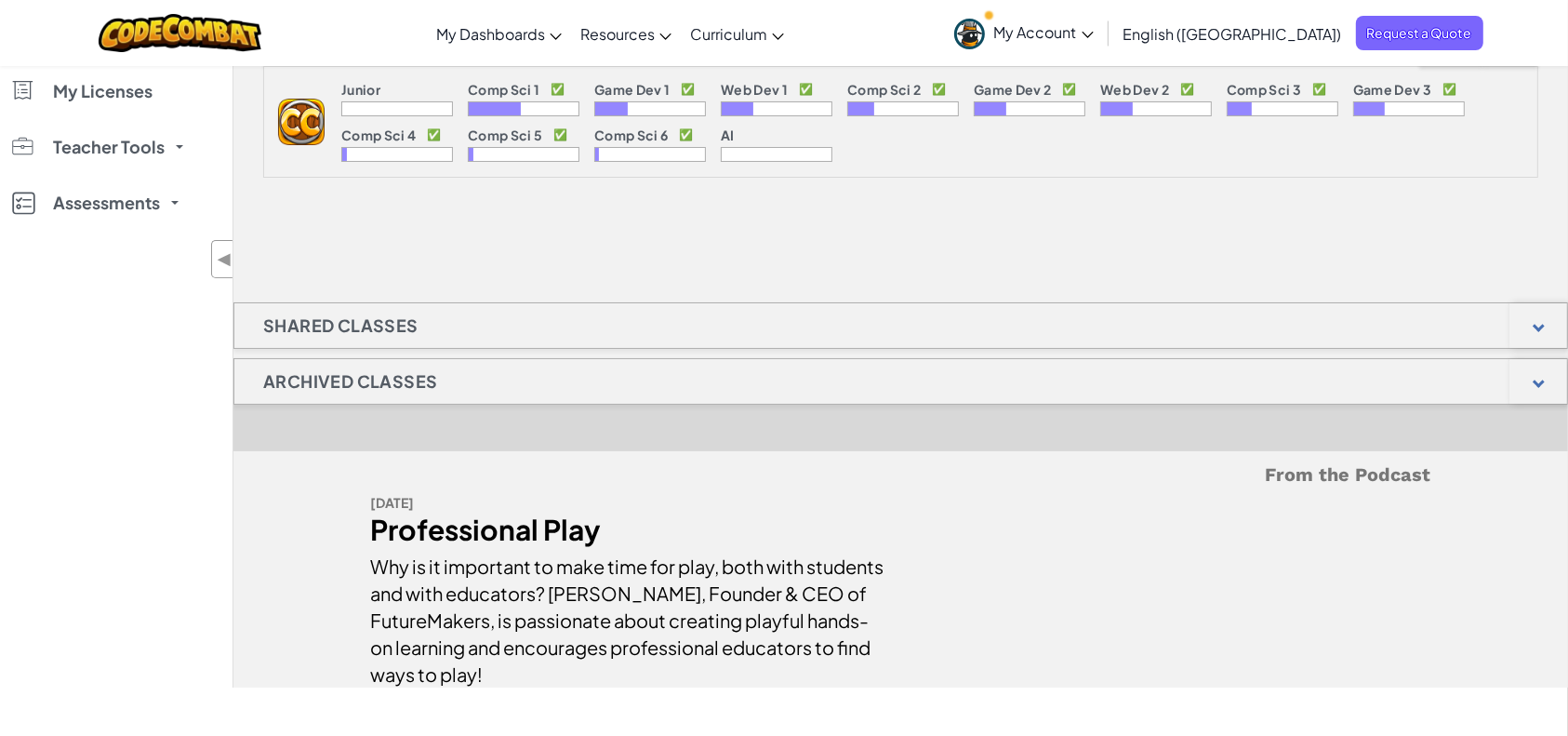
click at [274, 324] on h1 "Shared Classes" at bounding box center [341, 325] width 213 height 47
click at [328, 323] on h1 "Shared Classes" at bounding box center [341, 325] width 213 height 47
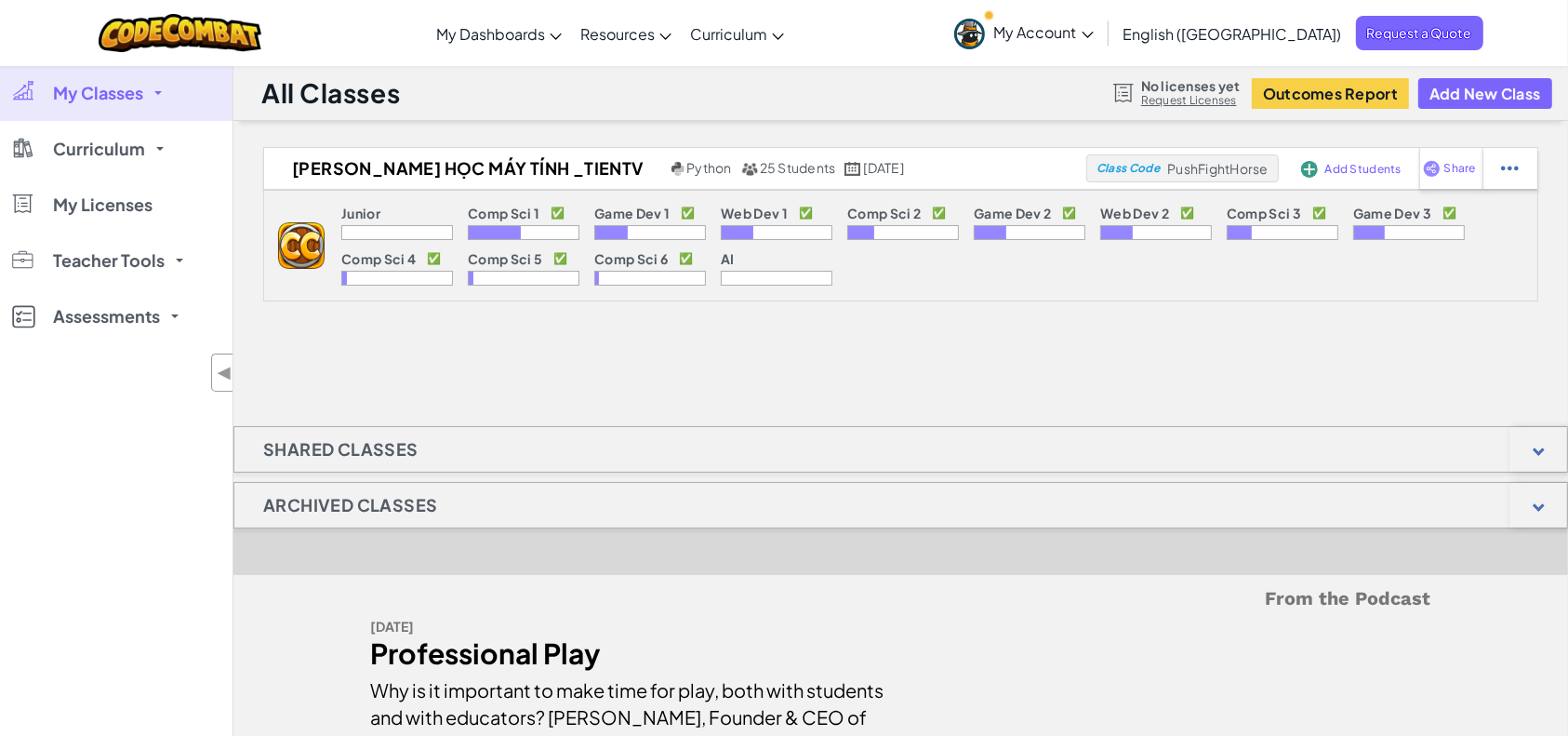
click at [120, 100] on span "My Classes" at bounding box center [98, 93] width 90 height 17
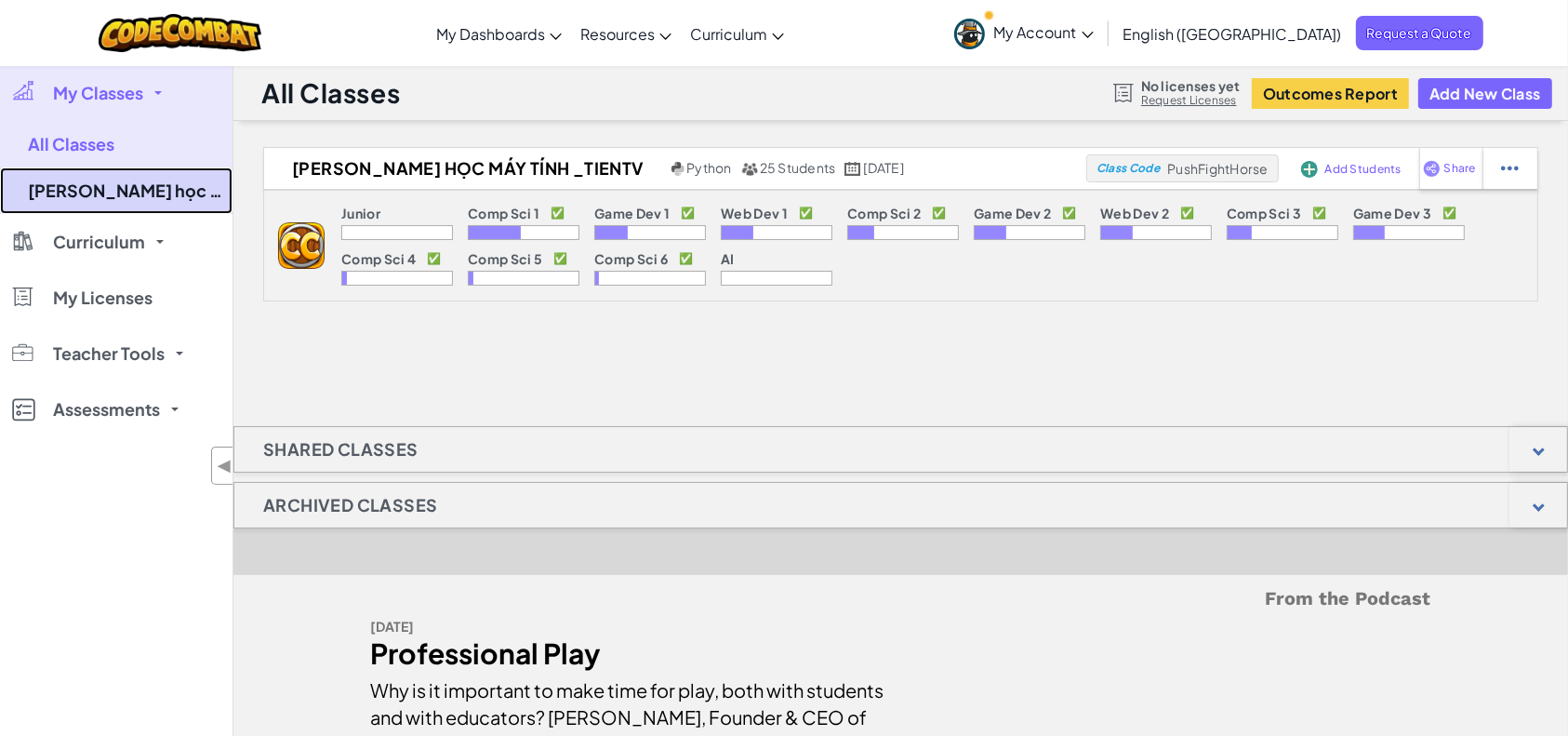
click at [116, 188] on link "[PERSON_NAME] học máy tính _TienTV" at bounding box center [116, 190] width 233 height 47
select select "560f1a9f22961295f9427742"
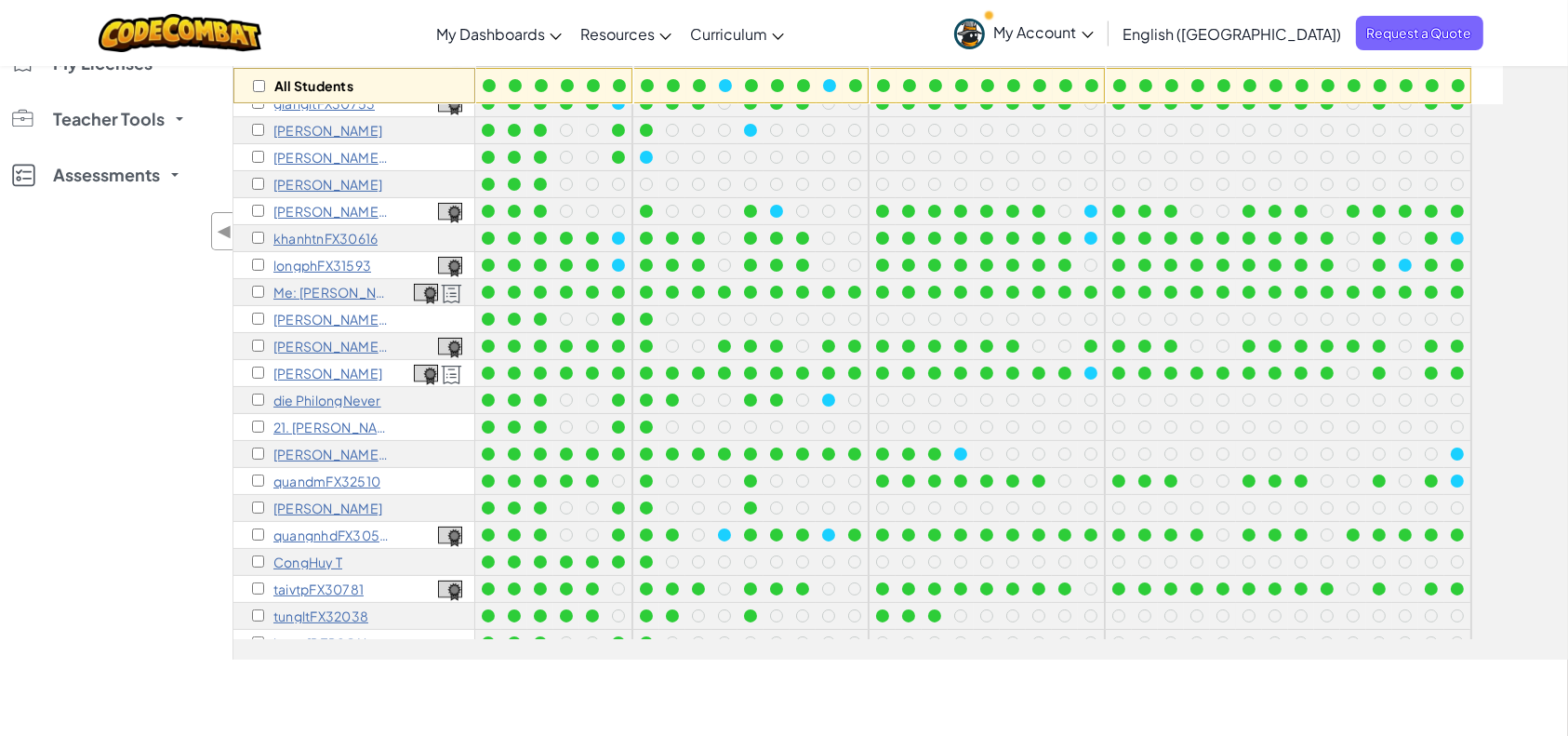
scroll to position [158, 0]
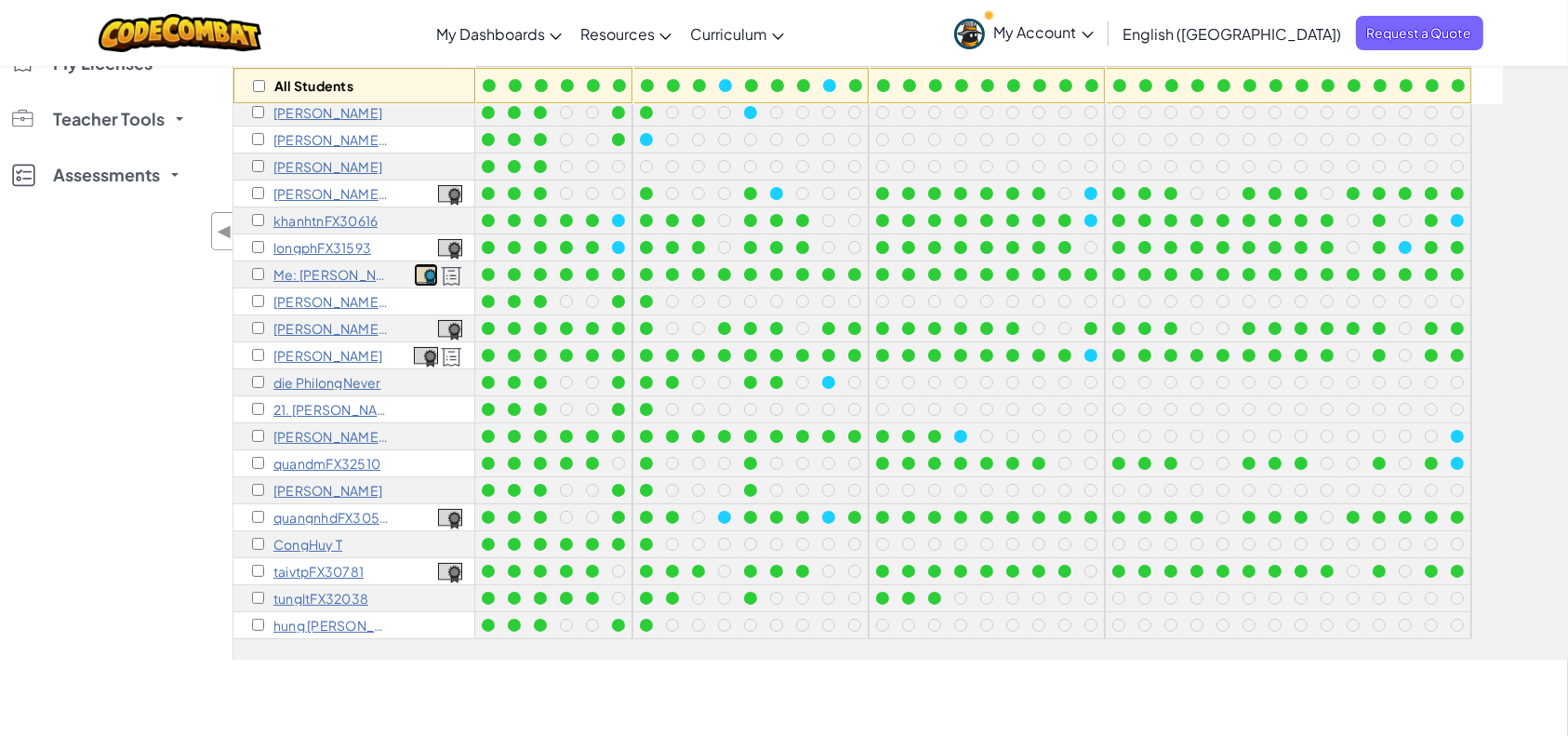
click at [428, 266] on img at bounding box center [425, 277] width 24 height 21
click at [449, 266] on img at bounding box center [451, 277] width 22 height 21
click at [297, 267] on p "Me: [PERSON_NAME]" at bounding box center [332, 275] width 116 height 15
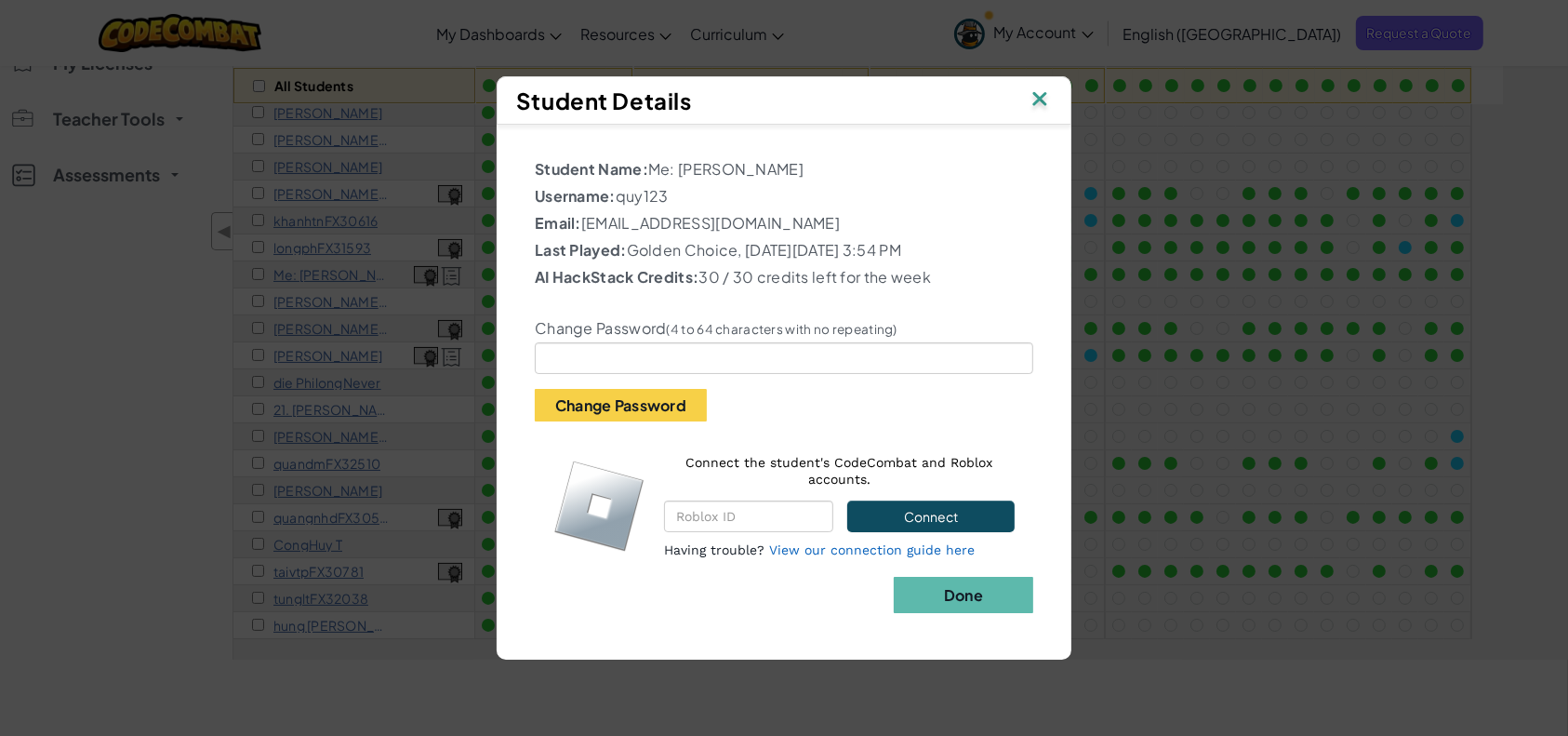
scroll to position [372, 0]
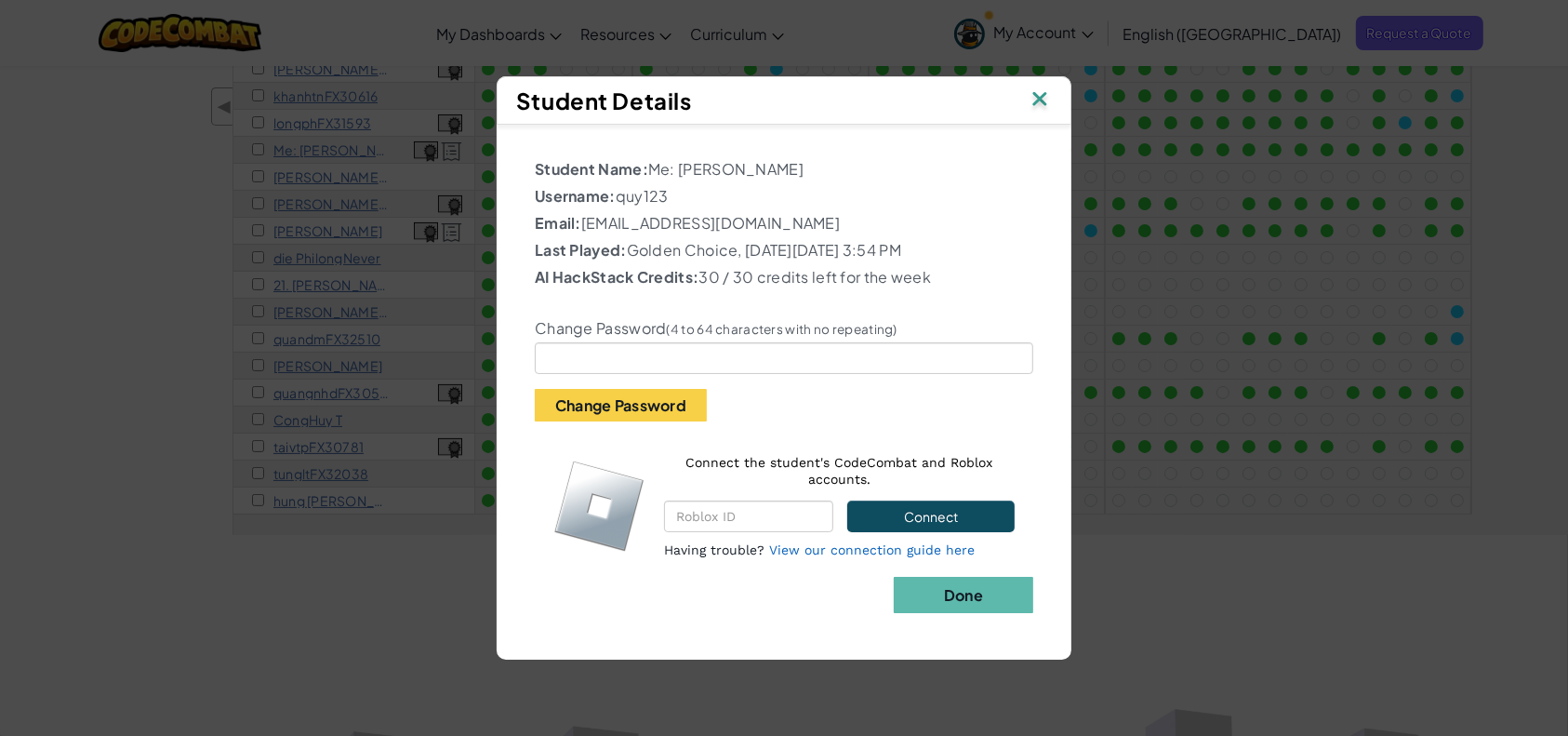
click at [1042, 87] on img at bounding box center [1039, 100] width 24 height 28
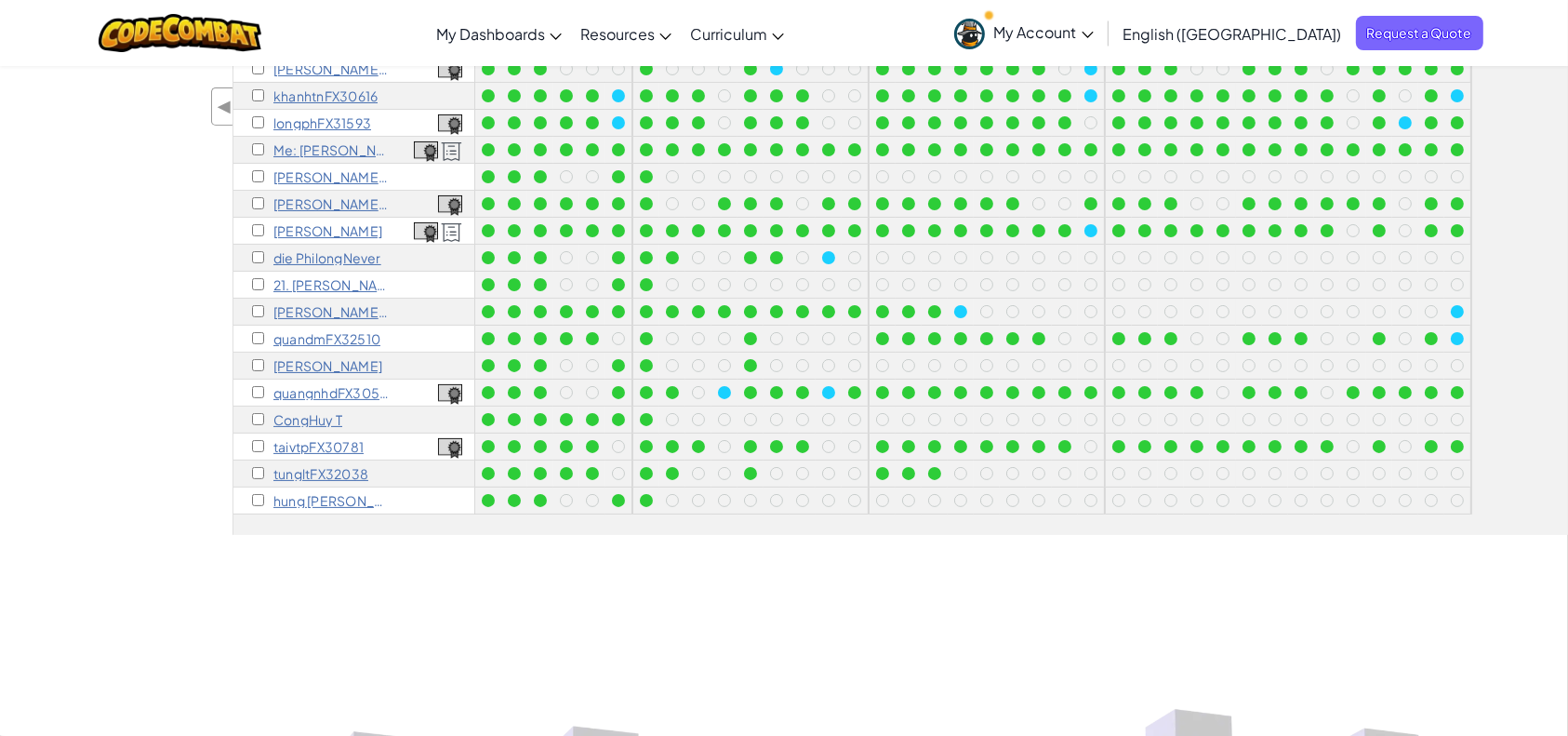
scroll to position [0, 0]
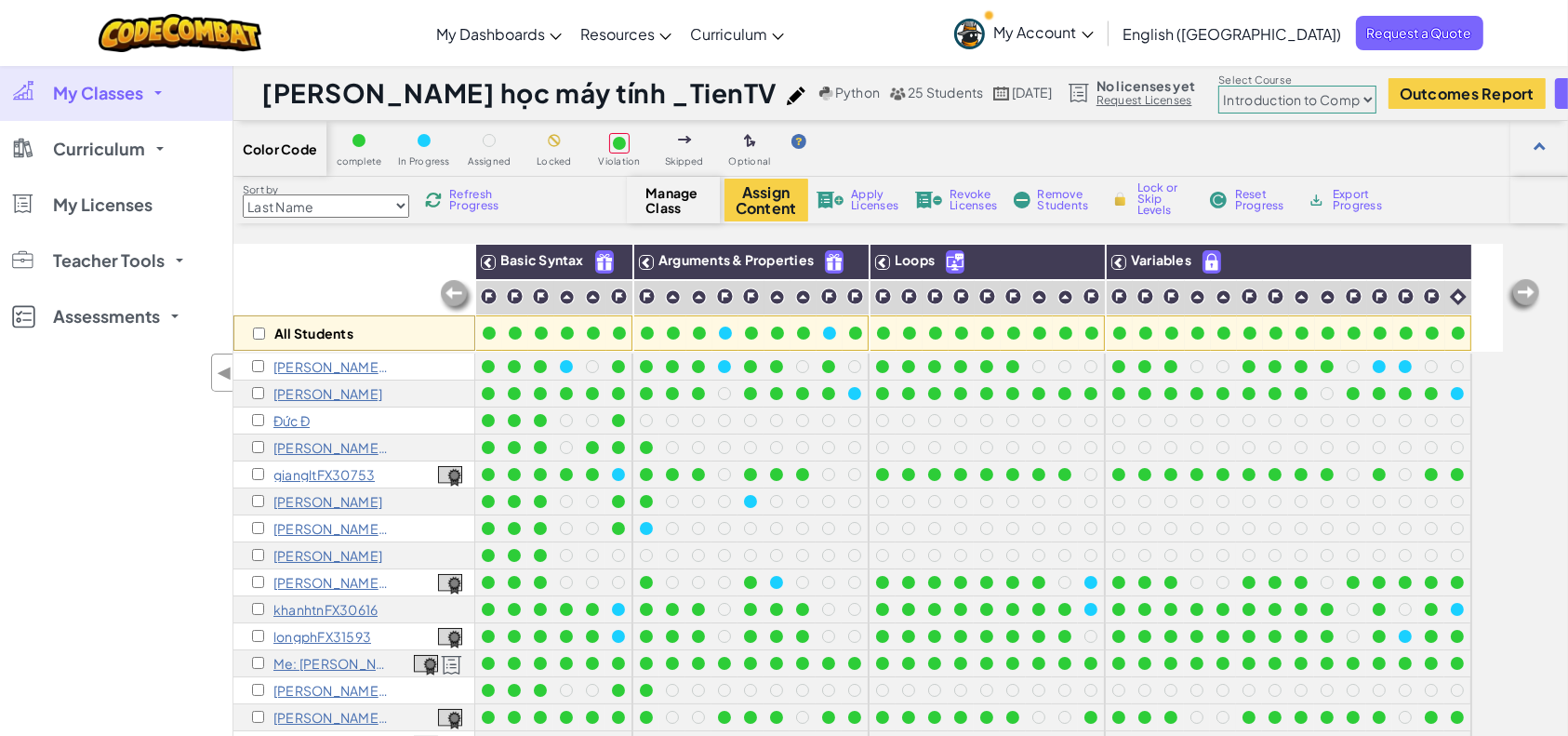
click at [1094, 31] on icon at bounding box center [1087, 34] width 12 height 7
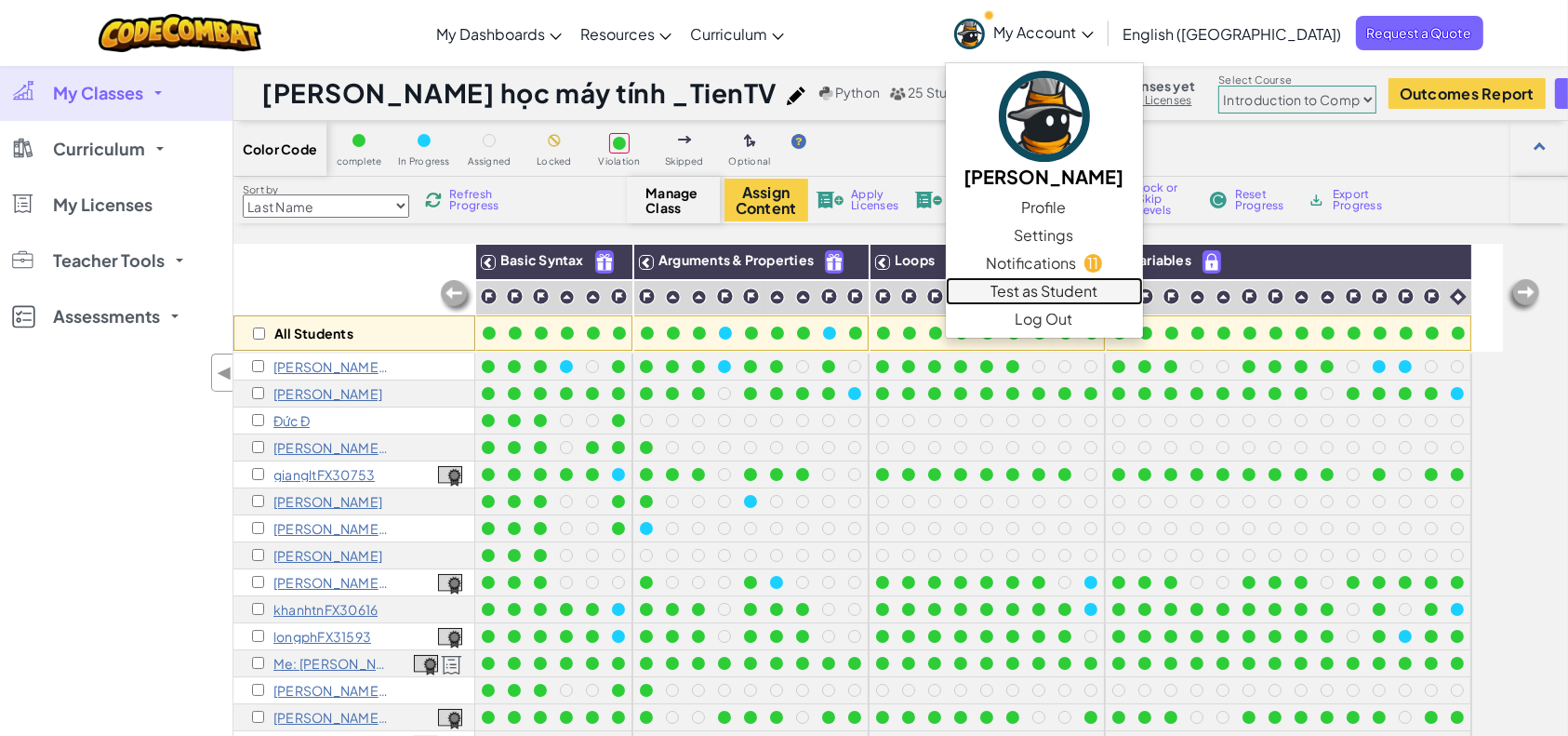
click at [1142, 297] on link "Test as Student" at bounding box center [1043, 291] width 197 height 28
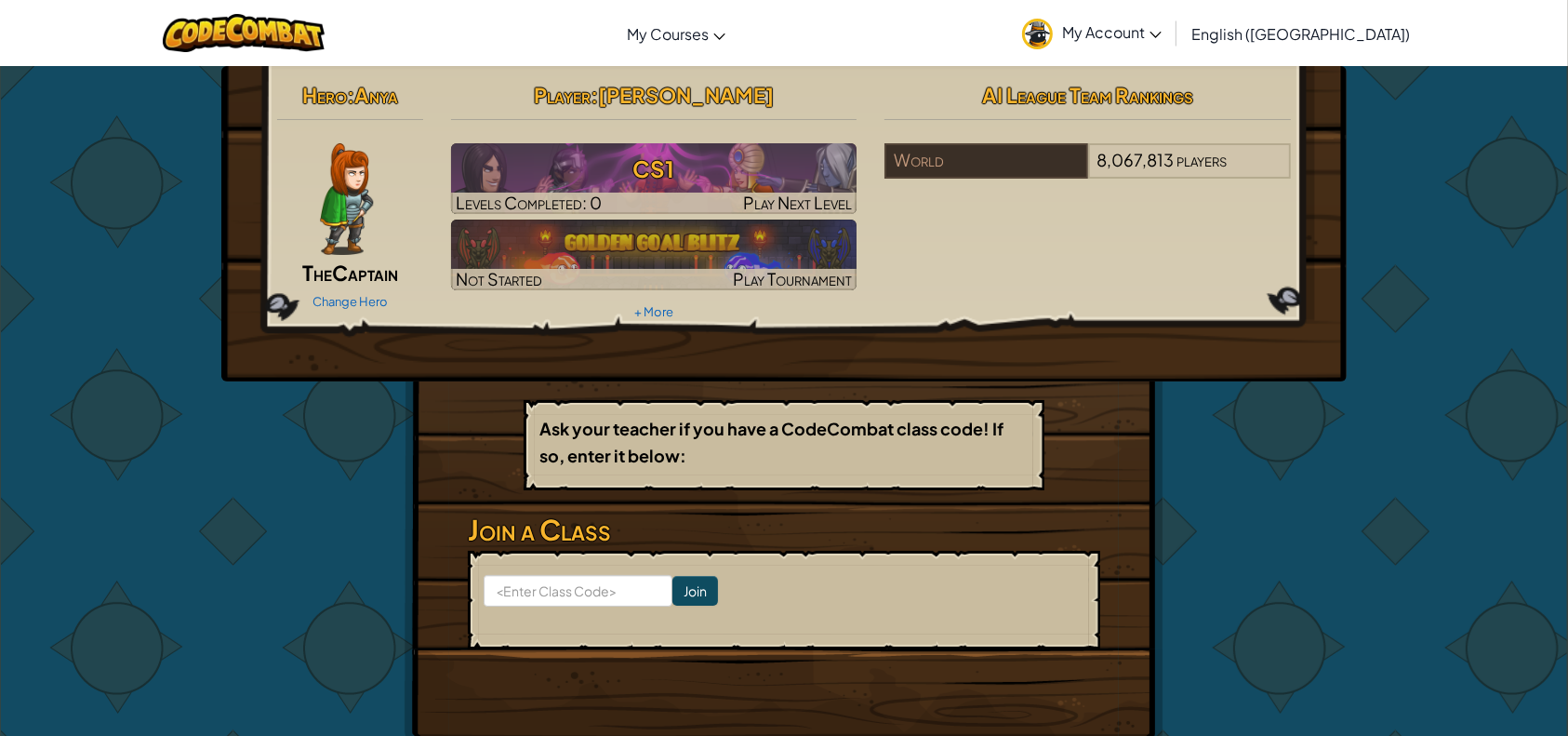
click at [1161, 24] on span "My Account" at bounding box center [1111, 31] width 100 height 20
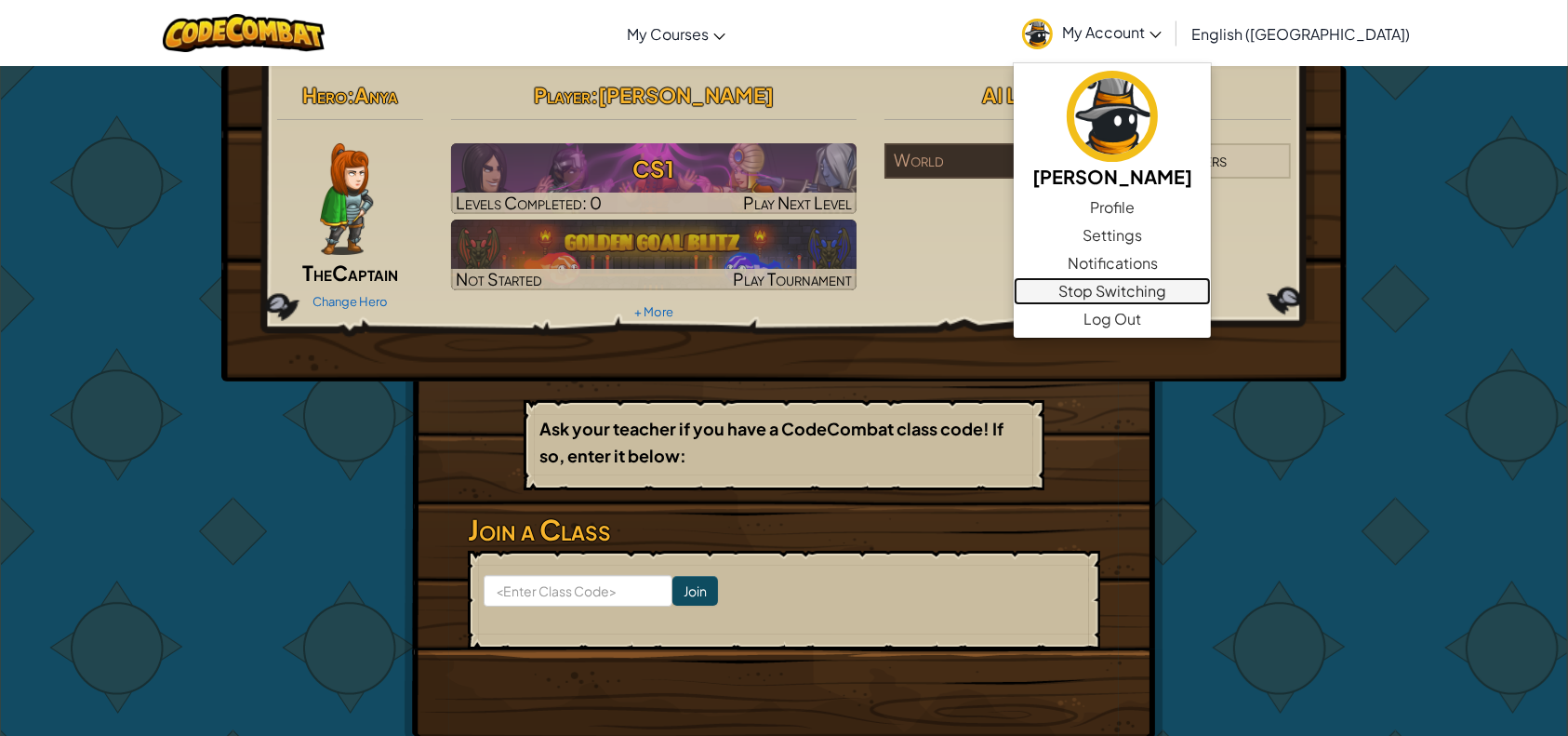
click at [1211, 294] on link "Stop Switching" at bounding box center [1111, 291] width 197 height 28
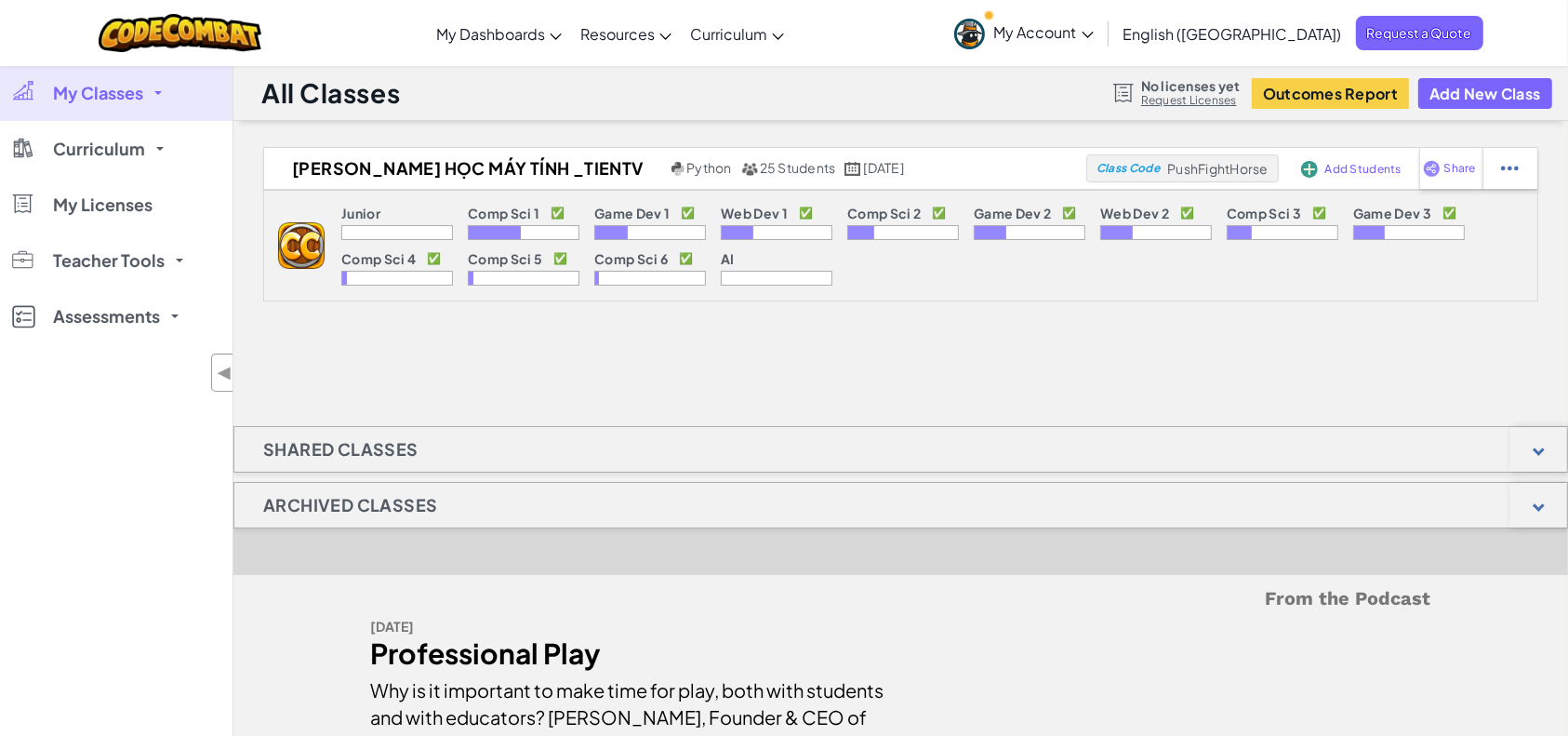
click at [1102, 43] on link "My Account" at bounding box center [1023, 33] width 158 height 59
